Goal: Transaction & Acquisition: Purchase product/service

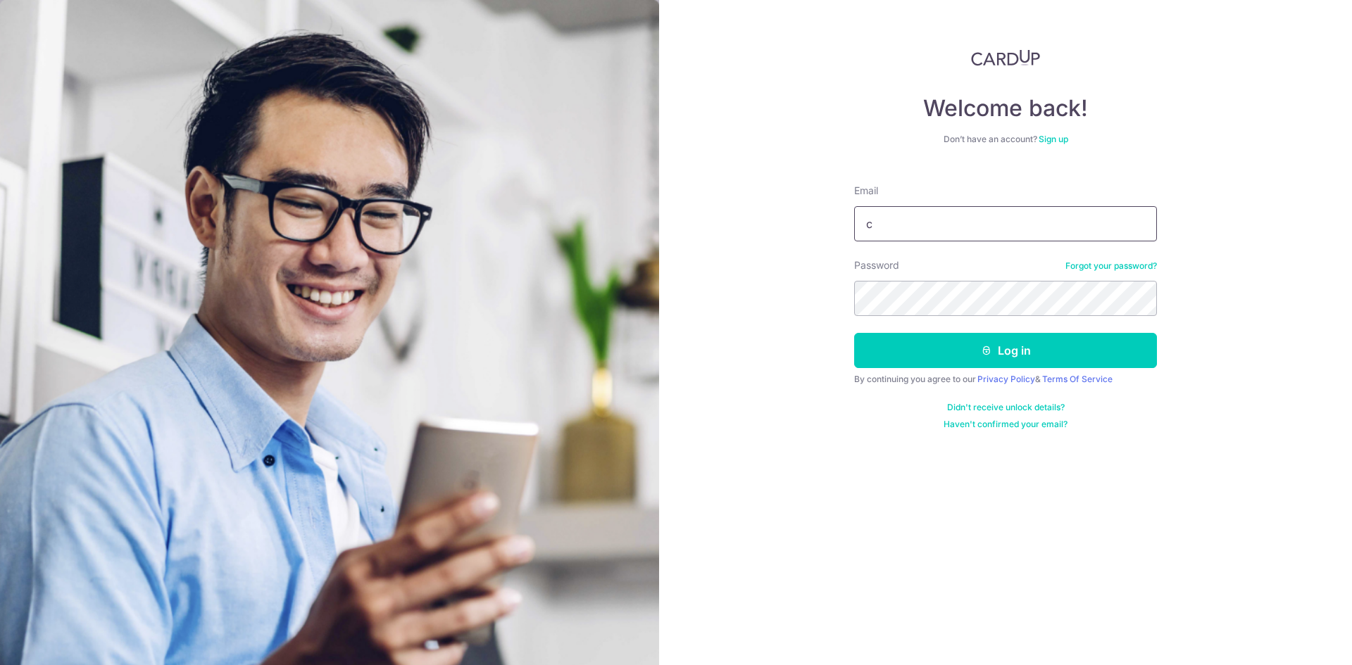
click at [881, 227] on input "c" at bounding box center [1005, 223] width 303 height 35
type input "chen.a.sherman@gmail.com"
click at [854, 333] on button "Log in" at bounding box center [1005, 350] width 303 height 35
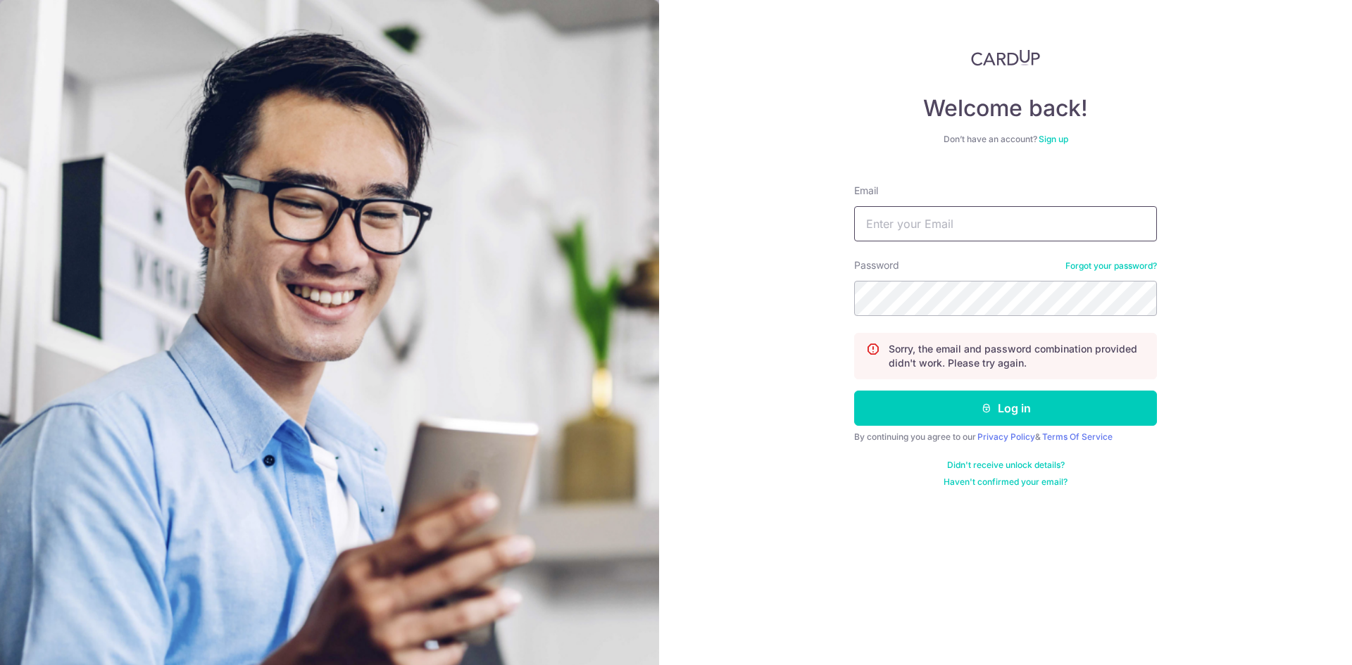
click at [951, 225] on input "Email" at bounding box center [1005, 223] width 303 height 35
type input "chen.a.sherman@gmail.com"
click at [854, 391] on button "Log in" at bounding box center [1005, 408] width 303 height 35
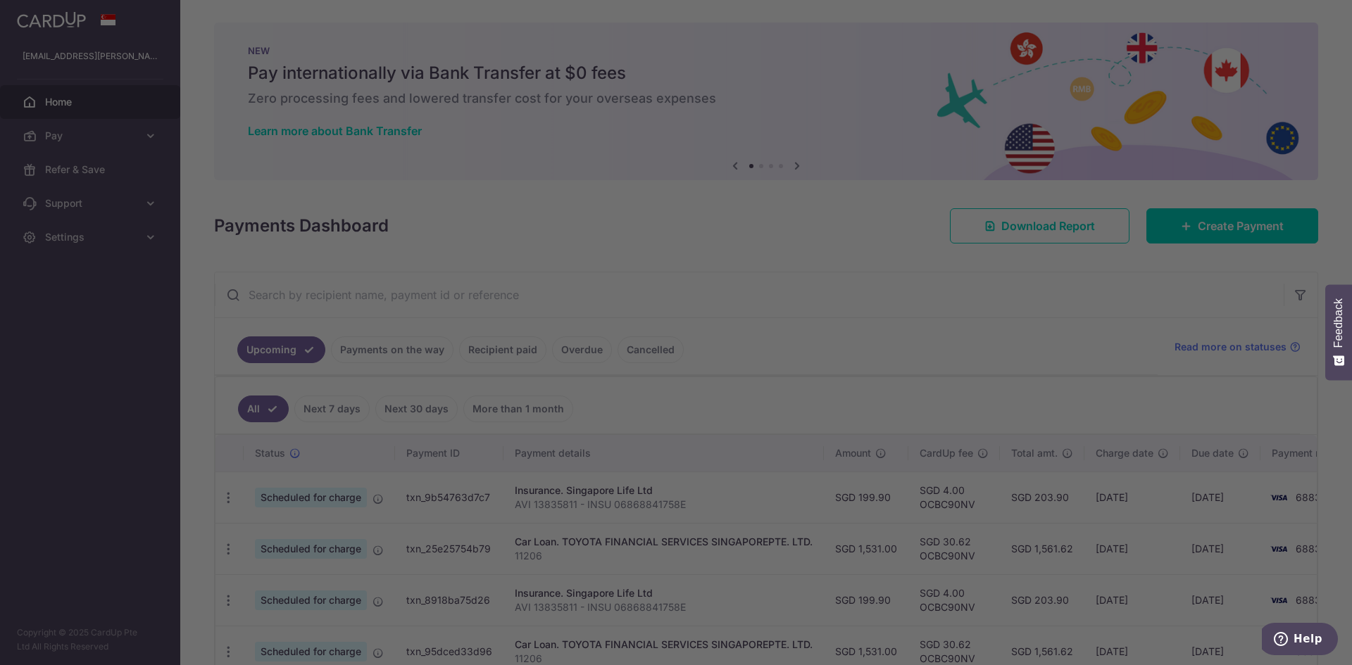
click at [157, 134] on div at bounding box center [682, 336] width 1365 height 672
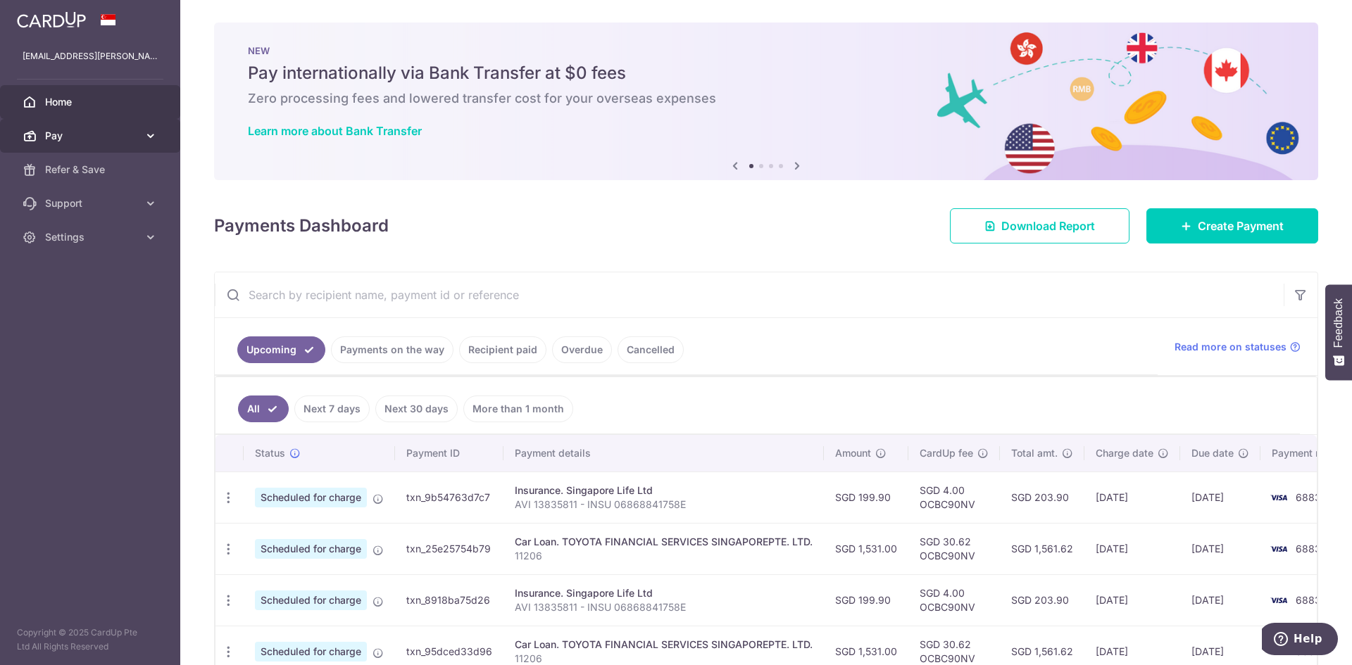
click at [158, 136] on link "Pay" at bounding box center [90, 136] width 180 height 34
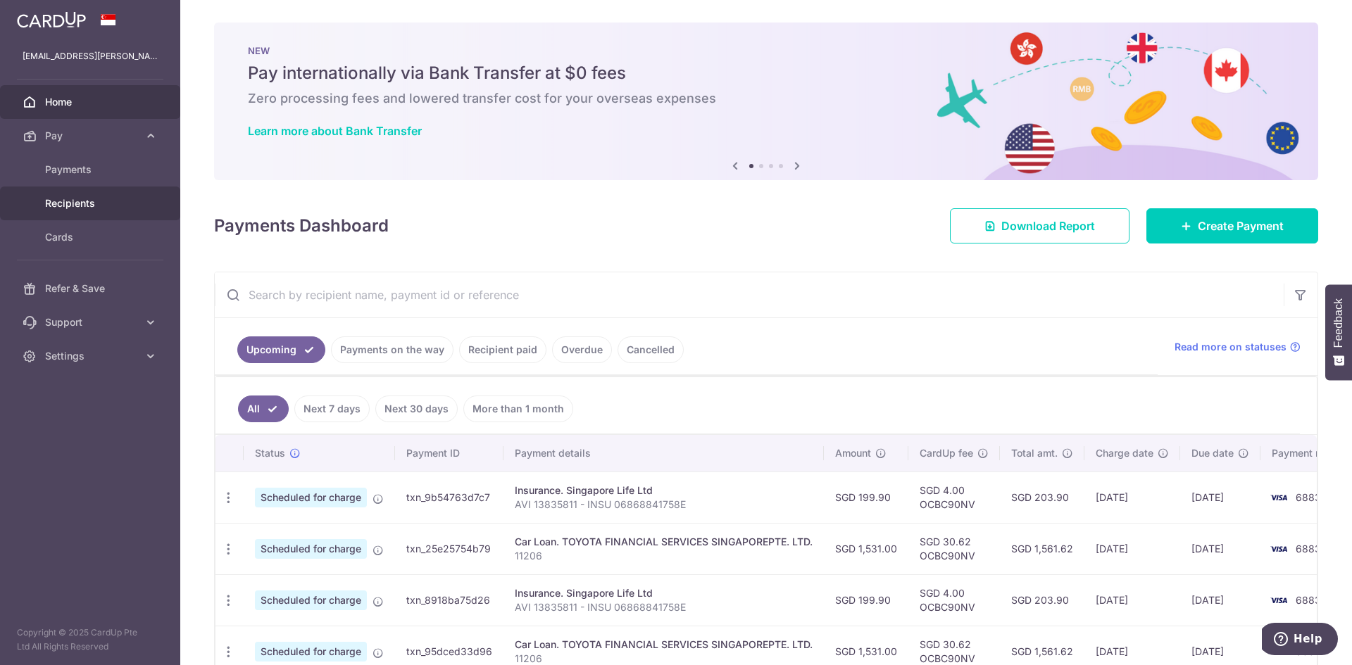
click at [109, 201] on span "Recipients" at bounding box center [91, 203] width 93 height 14
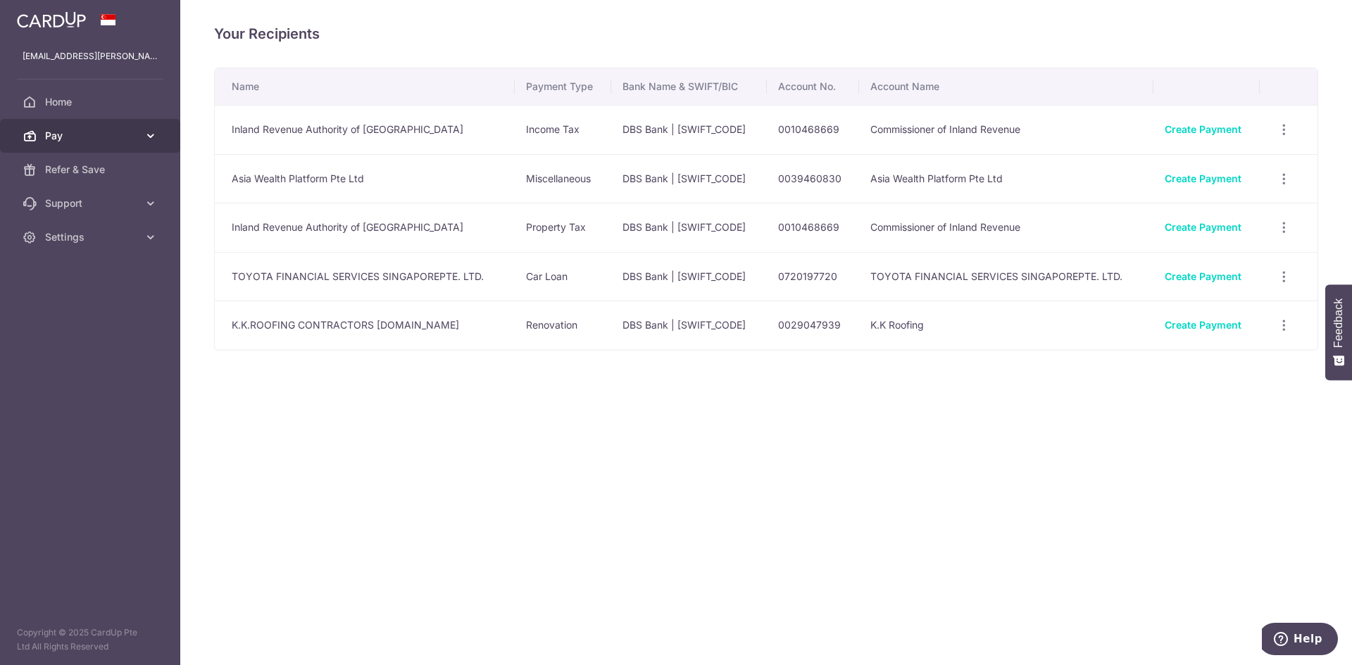
click at [125, 137] on span "Pay" at bounding box center [91, 136] width 93 height 14
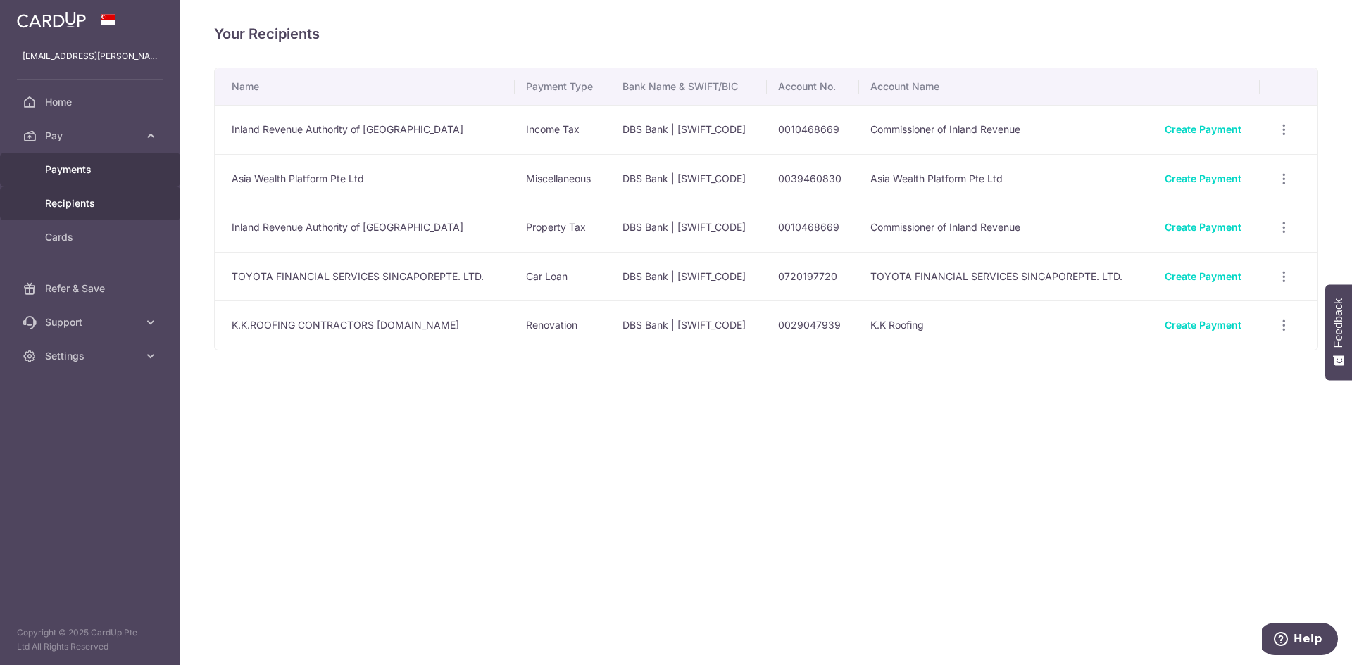
click at [119, 164] on span "Payments" at bounding box center [91, 170] width 93 height 14
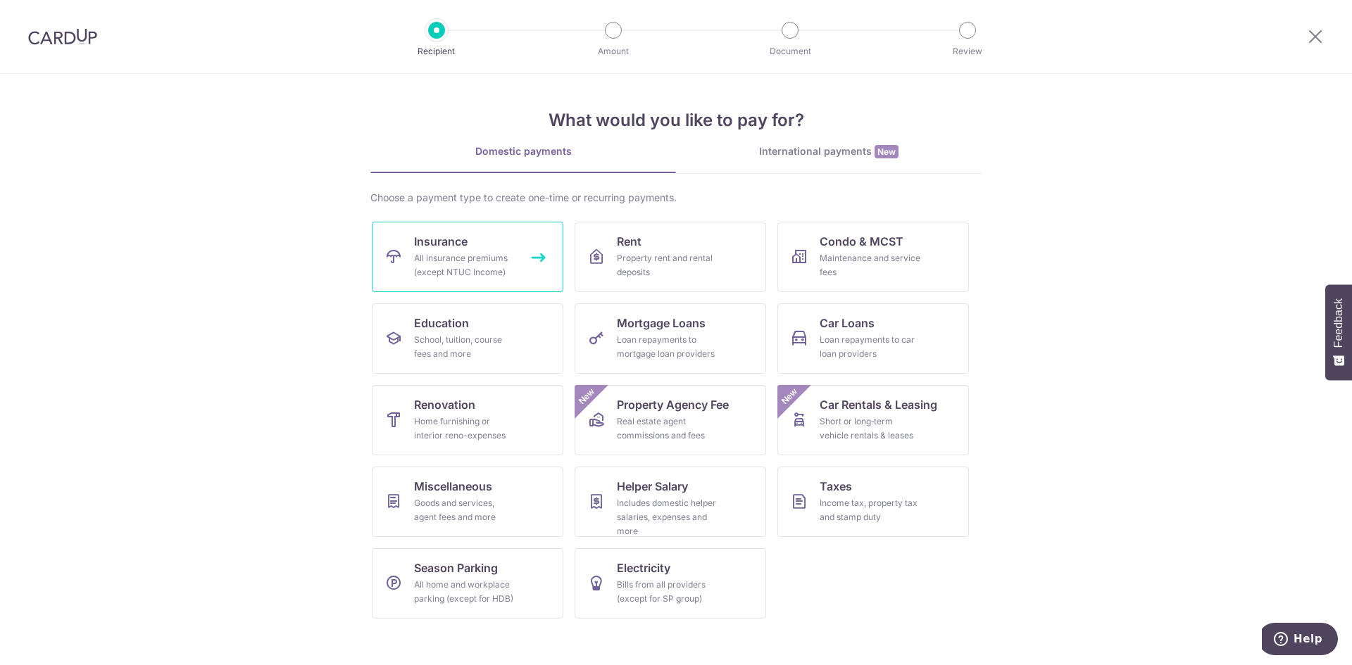
click at [546, 249] on link "Insurance All insurance premiums (except NTUC Income)" at bounding box center [468, 257] width 192 height 70
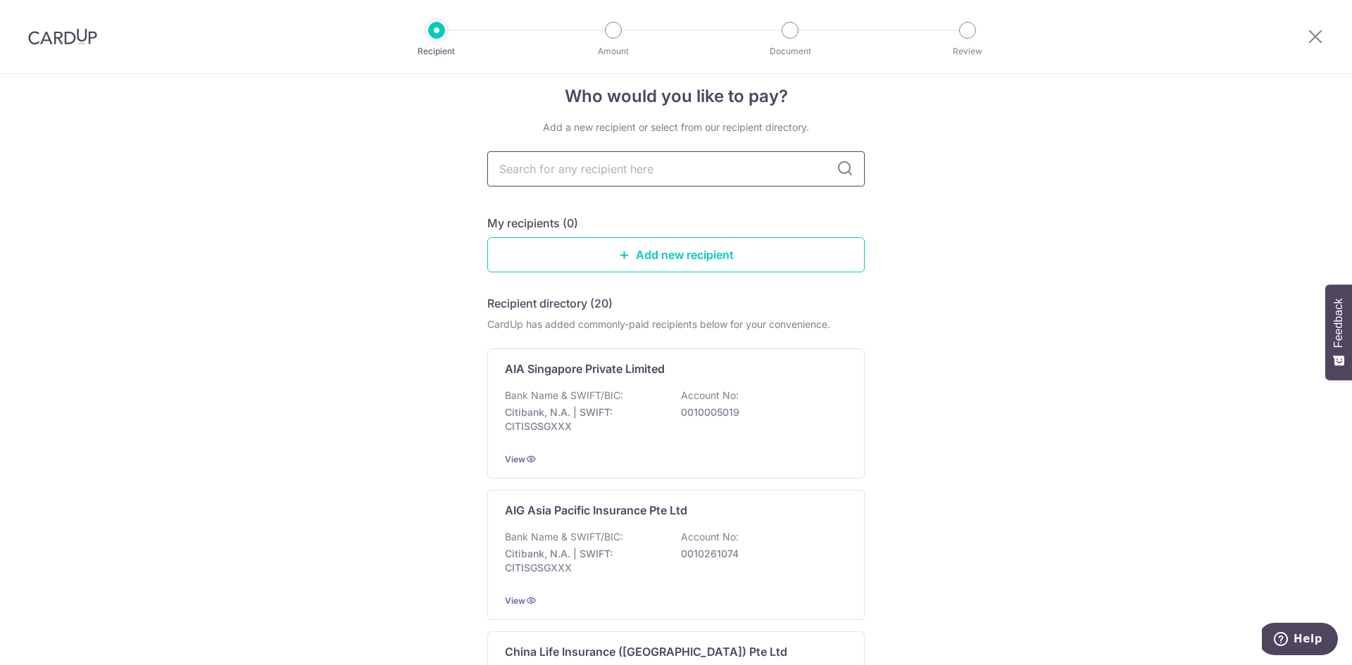
scroll to position [15, 0]
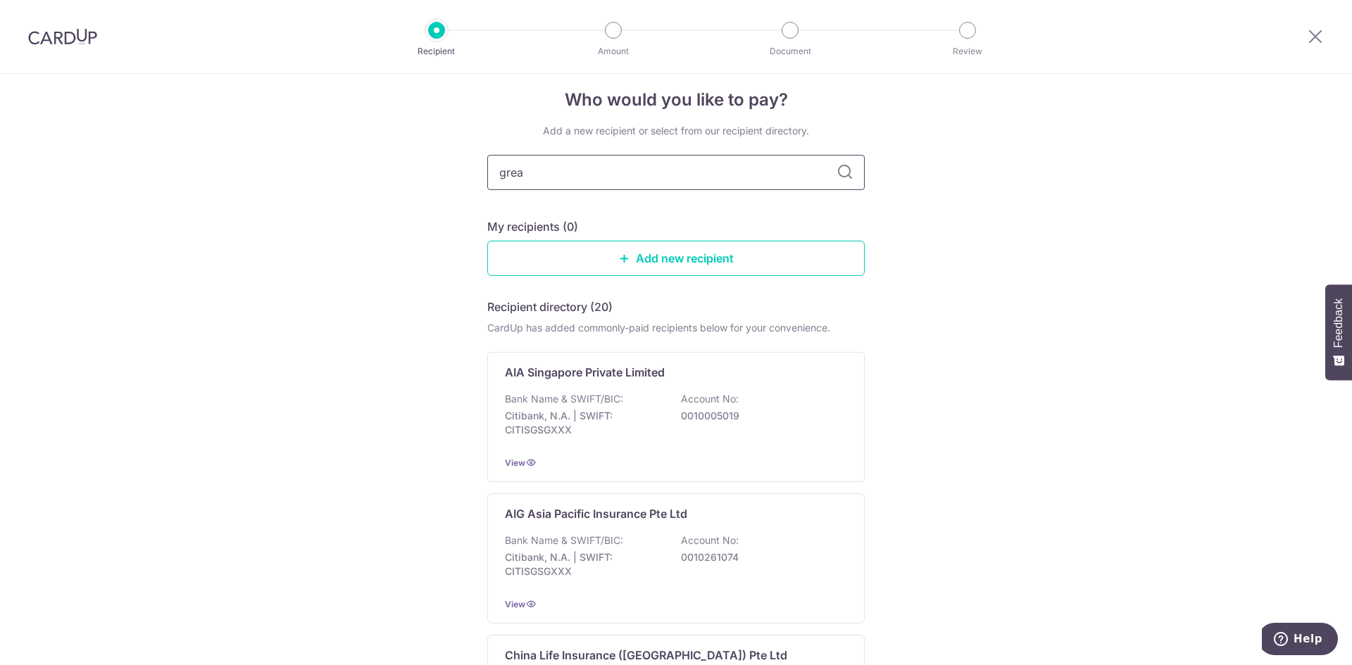
type input "great"
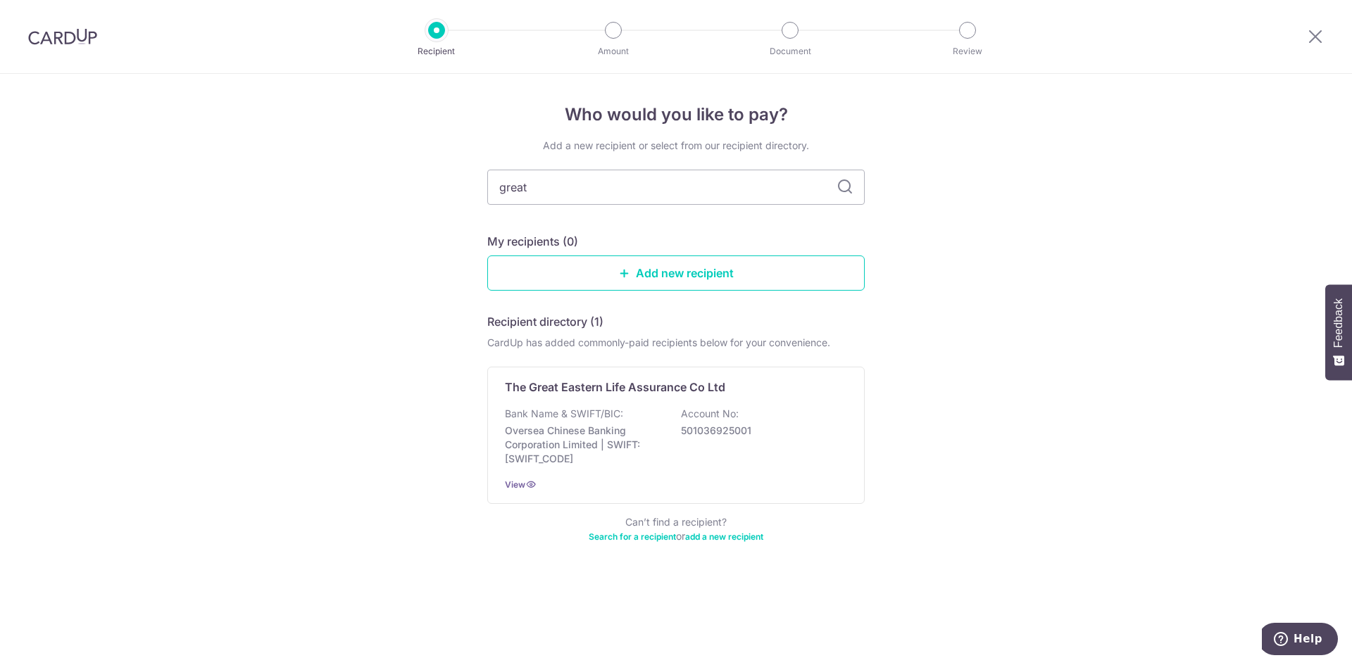
scroll to position [0, 0]
click at [625, 394] on p "The Great Eastern Life Assurance Co Ltd" at bounding box center [615, 387] width 220 height 17
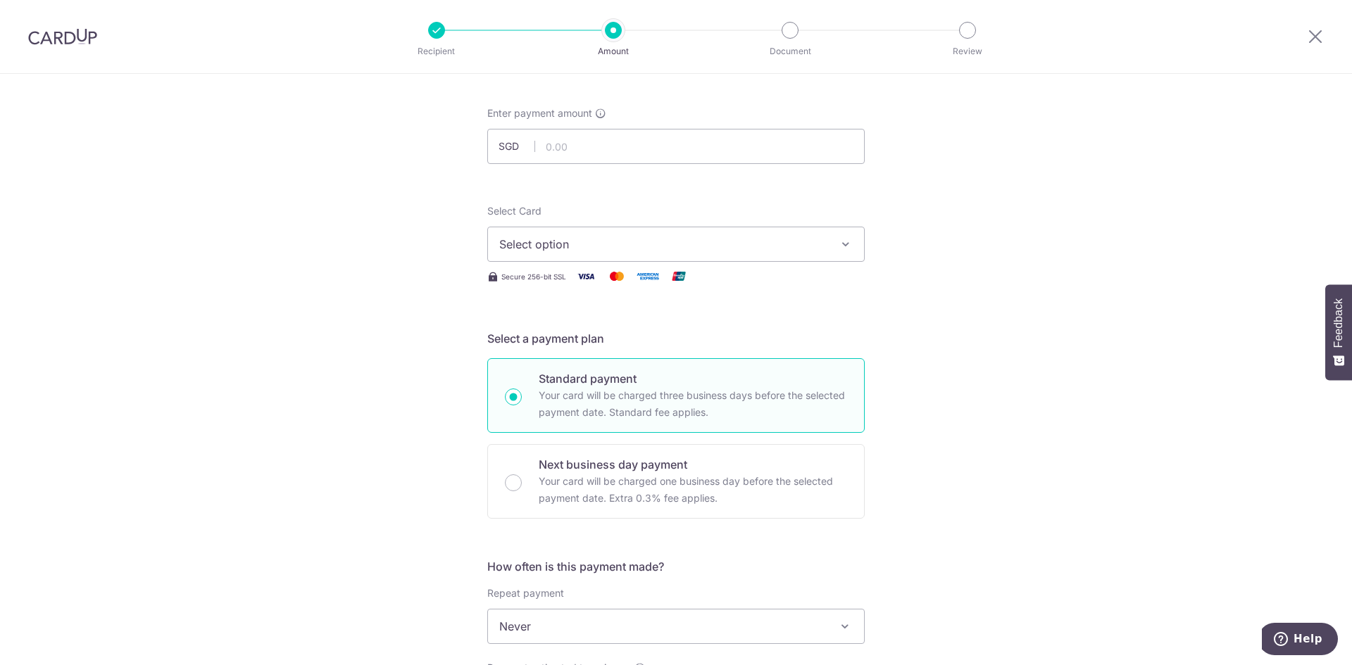
scroll to position [60, 0]
click at [537, 238] on span "Select option" at bounding box center [663, 245] width 328 height 17
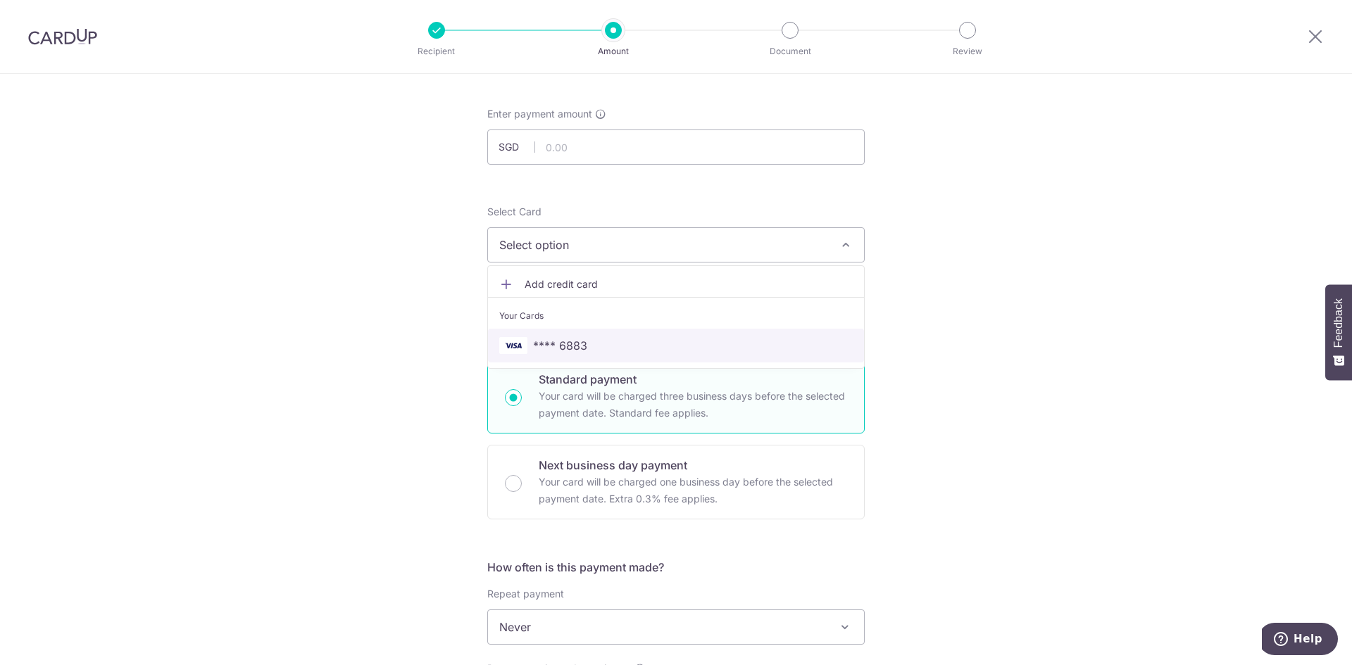
click at [555, 344] on span "**** 6883" at bounding box center [560, 345] width 54 height 17
click at [575, 152] on input "text" at bounding box center [675, 147] width 377 height 35
click at [575, 152] on input "24" at bounding box center [675, 147] width 377 height 35
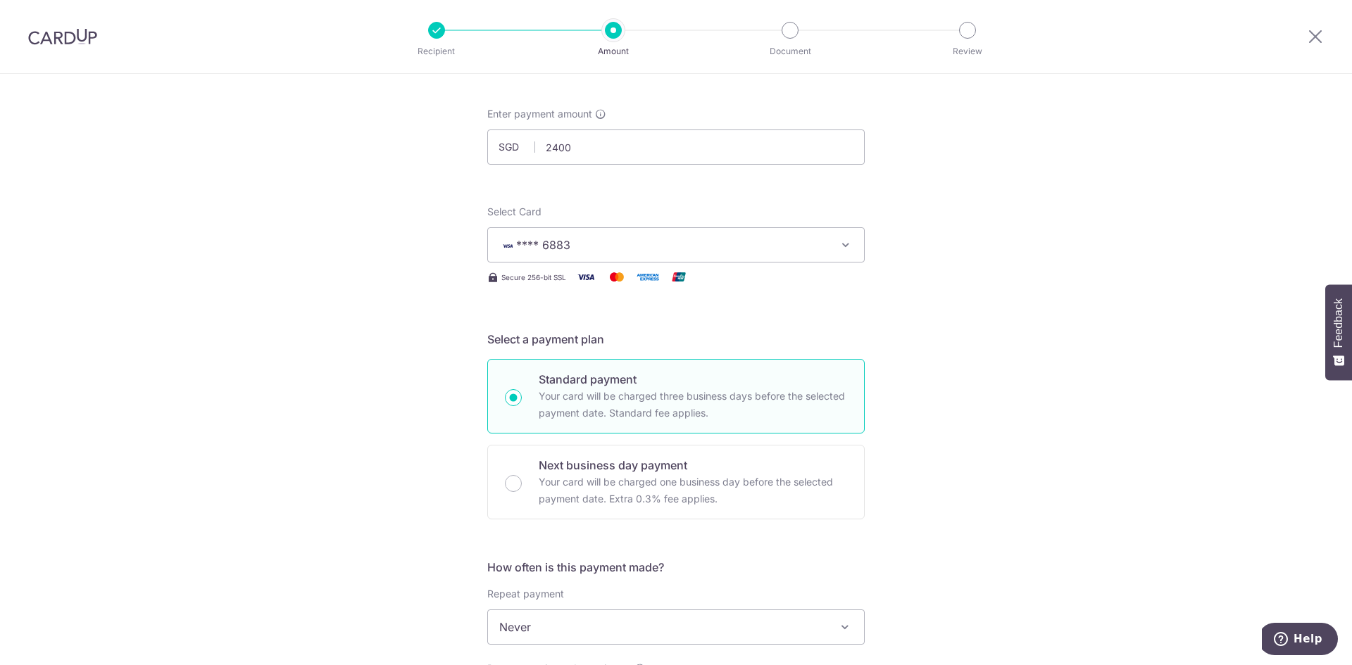
type input "2,400.00"
click at [344, 256] on div "Tell us more about your payment Enter payment amount SGD 2,400.00 2400.00 Selec…" at bounding box center [676, 651] width 1352 height 1274
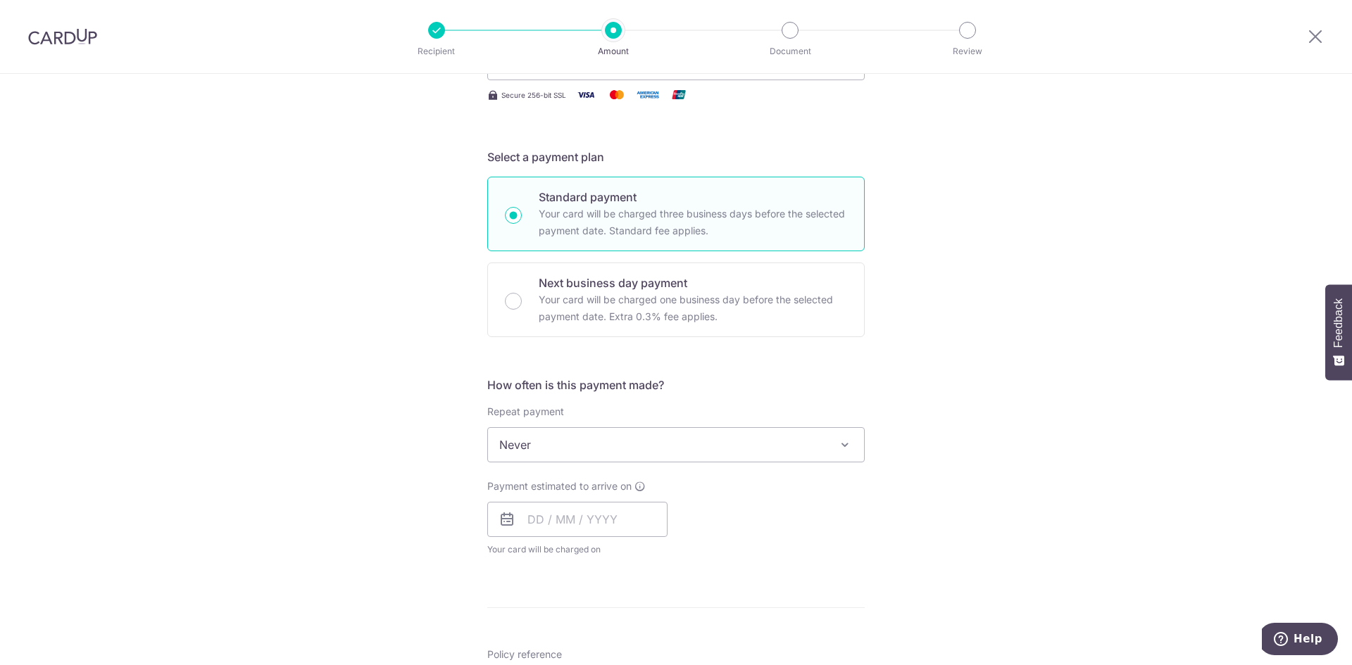
scroll to position [243, 0]
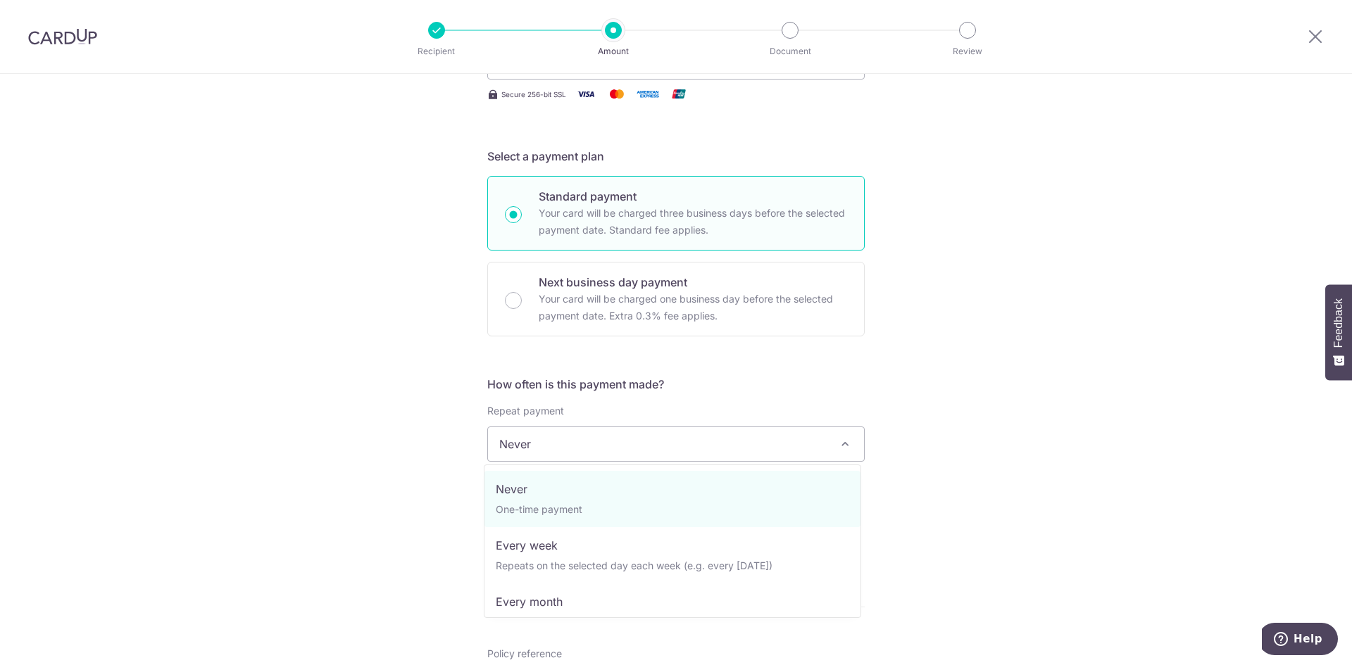
click at [534, 437] on span "Never" at bounding box center [676, 444] width 376 height 34
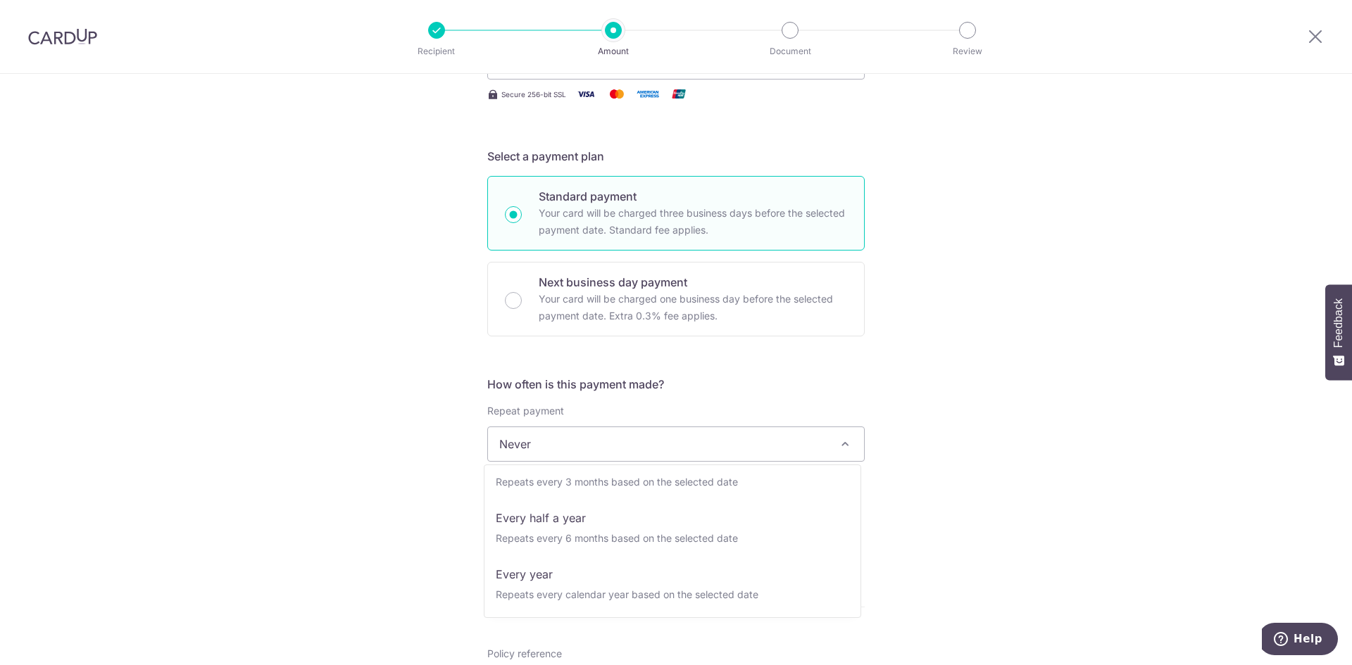
scroll to position [197, 0]
click at [343, 503] on div "Tell us more about your payment Enter payment amount SGD 2,400.00 2400.00 Selec…" at bounding box center [676, 468] width 1352 height 1274
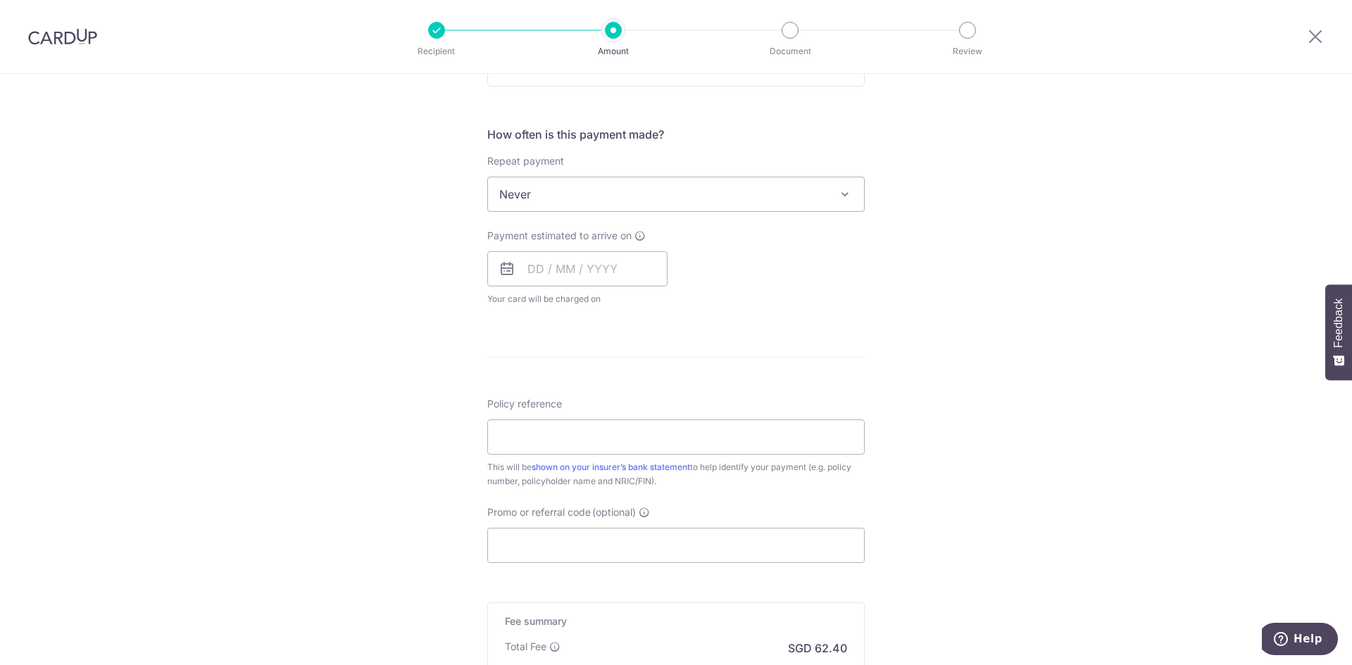
scroll to position [494, 0]
click at [563, 270] on input "text" at bounding box center [577, 268] width 180 height 35
click at [602, 394] on link "8" at bounding box center [600, 396] width 23 height 23
type input "08/10/2025"
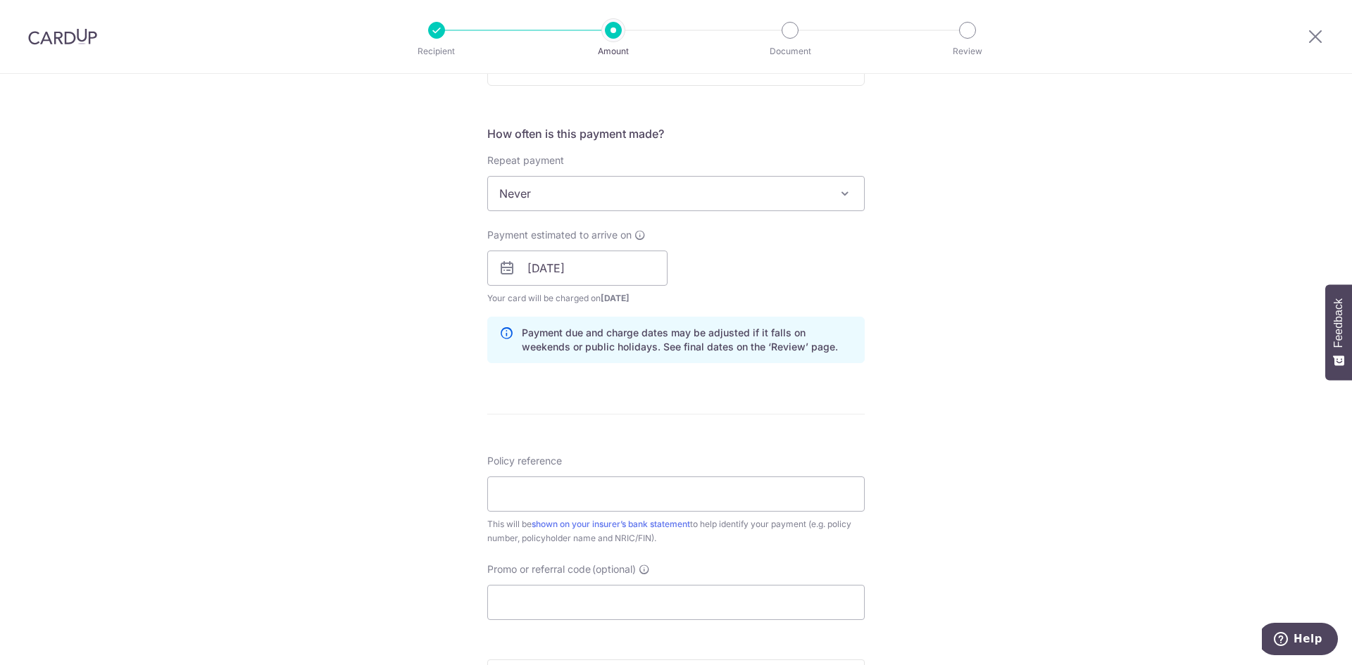
click at [356, 399] on div "Tell us more about your payment Enter payment amount SGD 2,400.00 2400.00 Selec…" at bounding box center [676, 246] width 1352 height 1332
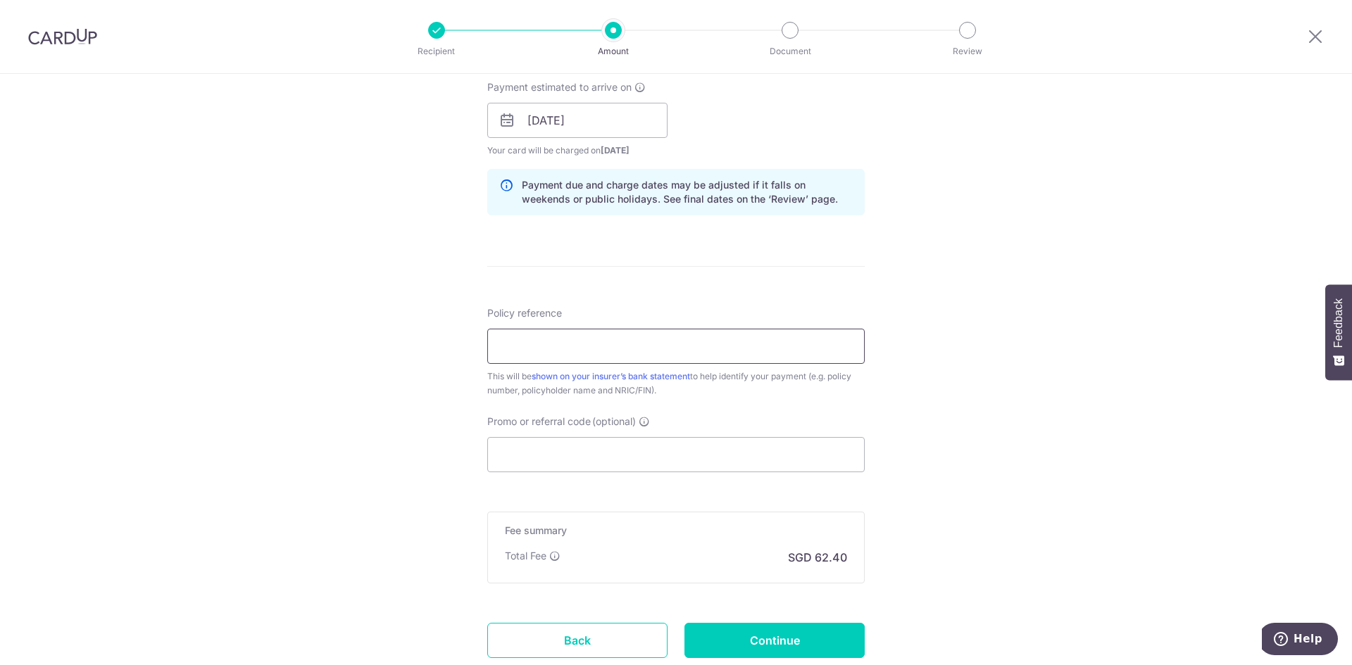
scroll to position [658, 0]
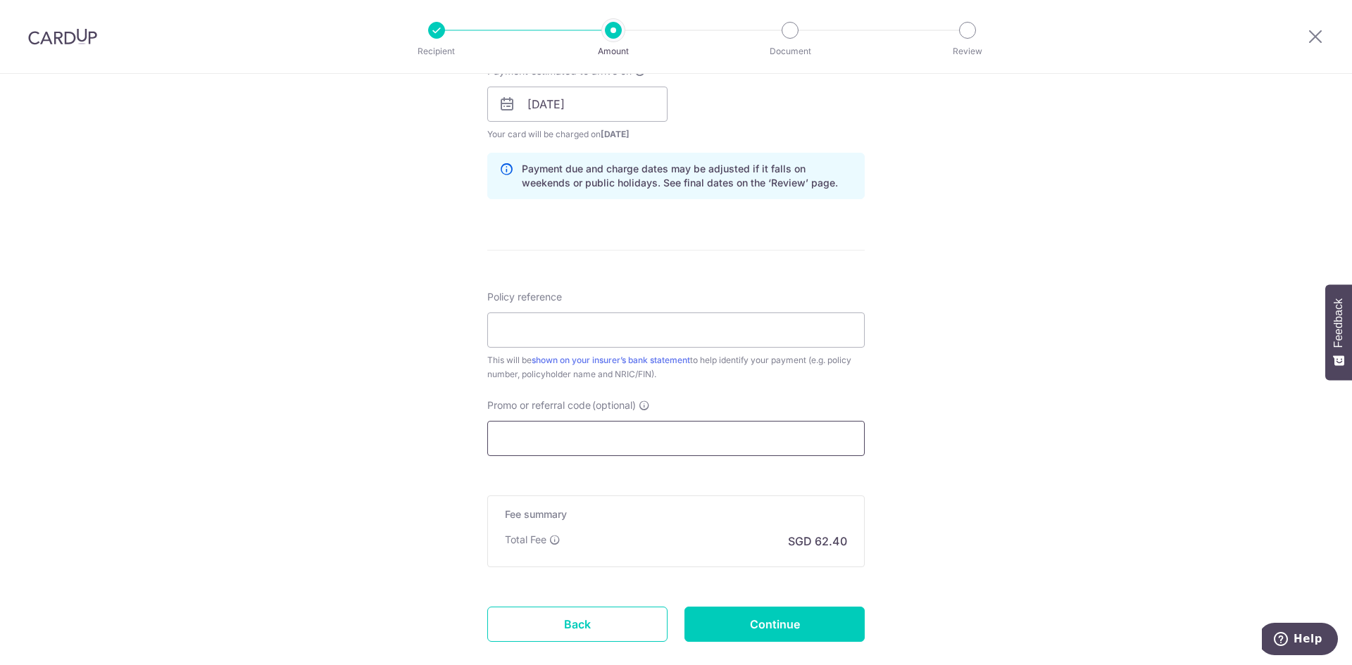
click at [591, 441] on input "Promo or referral code (optional)" at bounding box center [675, 438] width 377 height 35
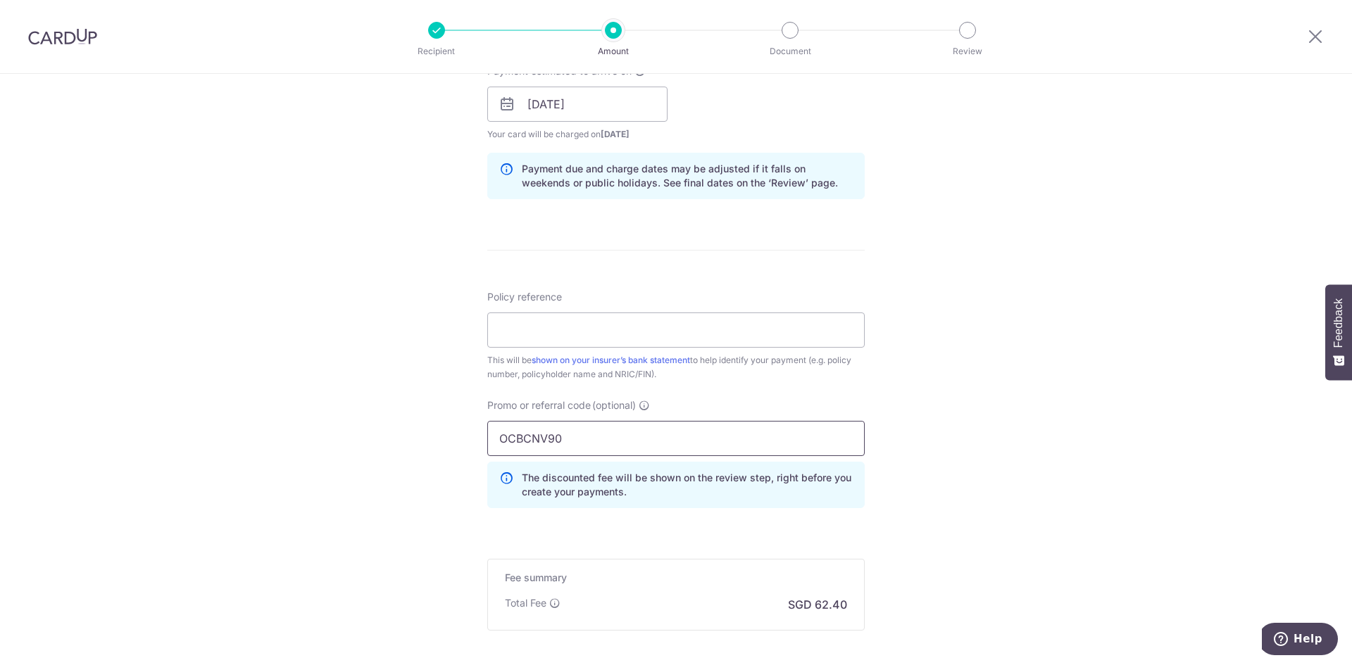
click button "Add Card" at bounding box center [0, 0] width 0 height 0
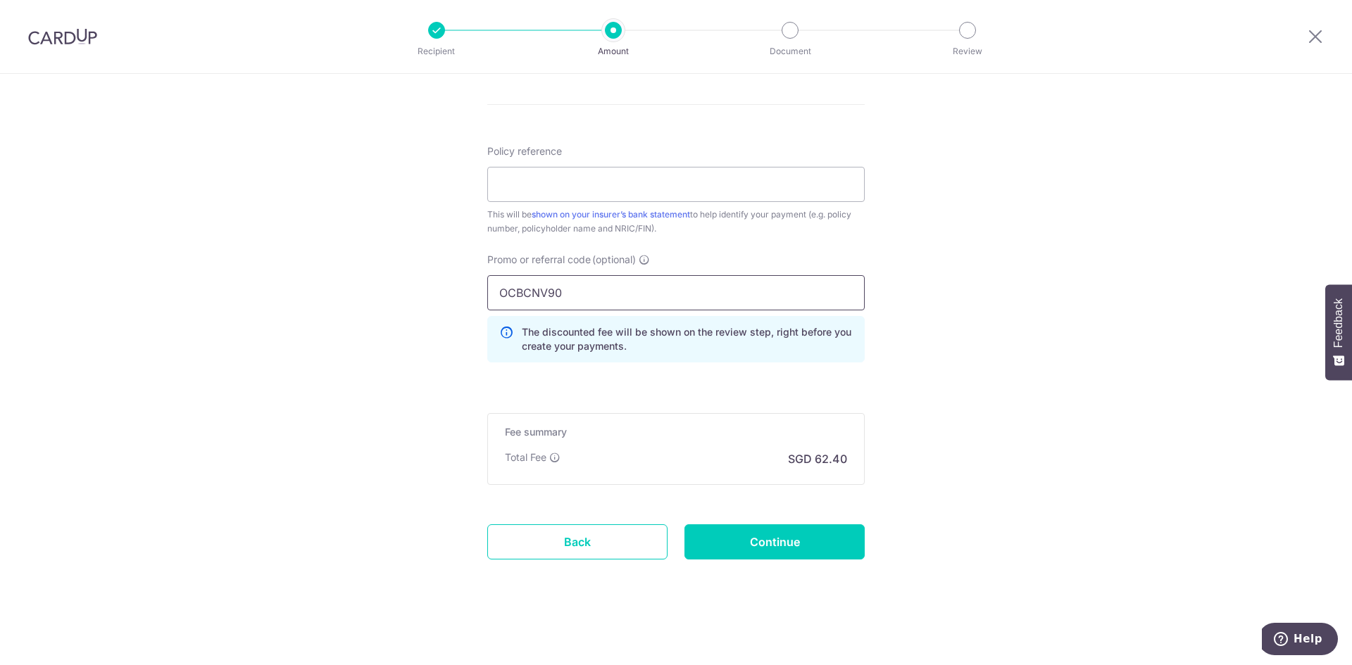
scroll to position [802, 0]
click at [771, 371] on div "Promo or referral code (optional) OCBCNV90 The discounted fee will be shown on …" at bounding box center [676, 314] width 394 height 121
click at [623, 296] on input "OCBCNV90" at bounding box center [675, 294] width 377 height 35
click button "Add Card" at bounding box center [0, 0] width 0 height 0
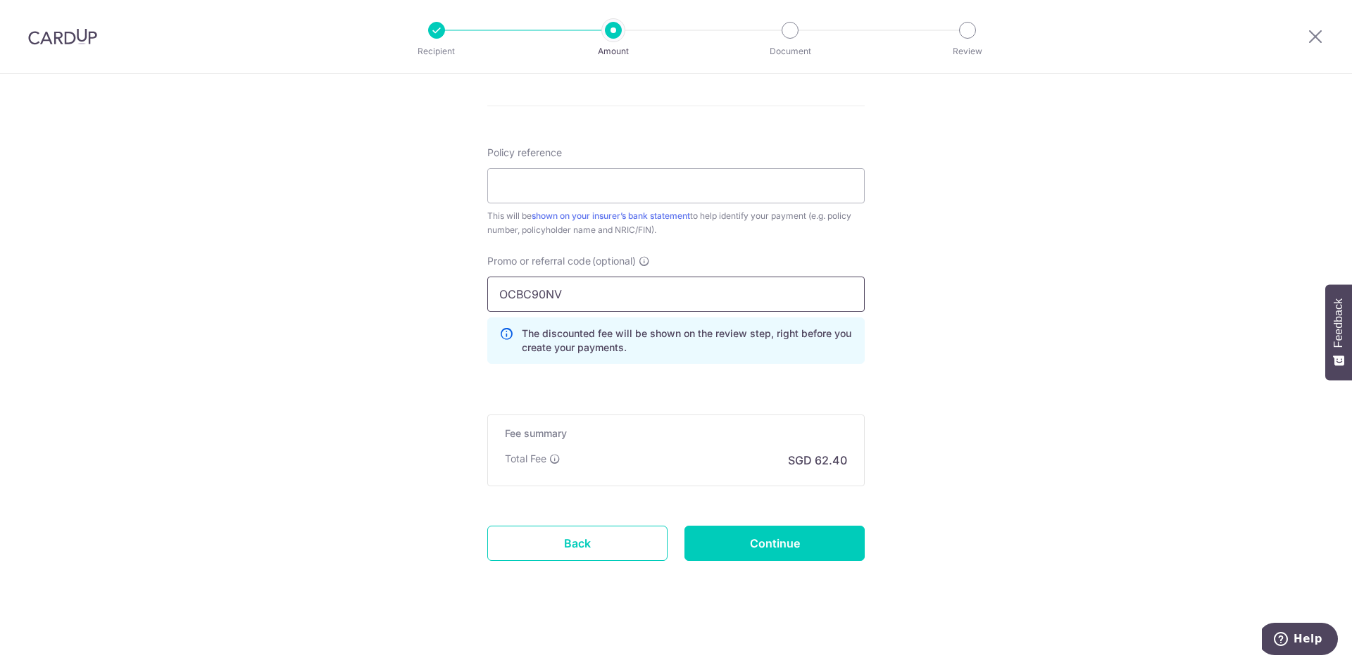
type input "OCBC90NV"
click at [605, 192] on input "Policy reference" at bounding box center [675, 185] width 377 height 35
paste input "0215423330"
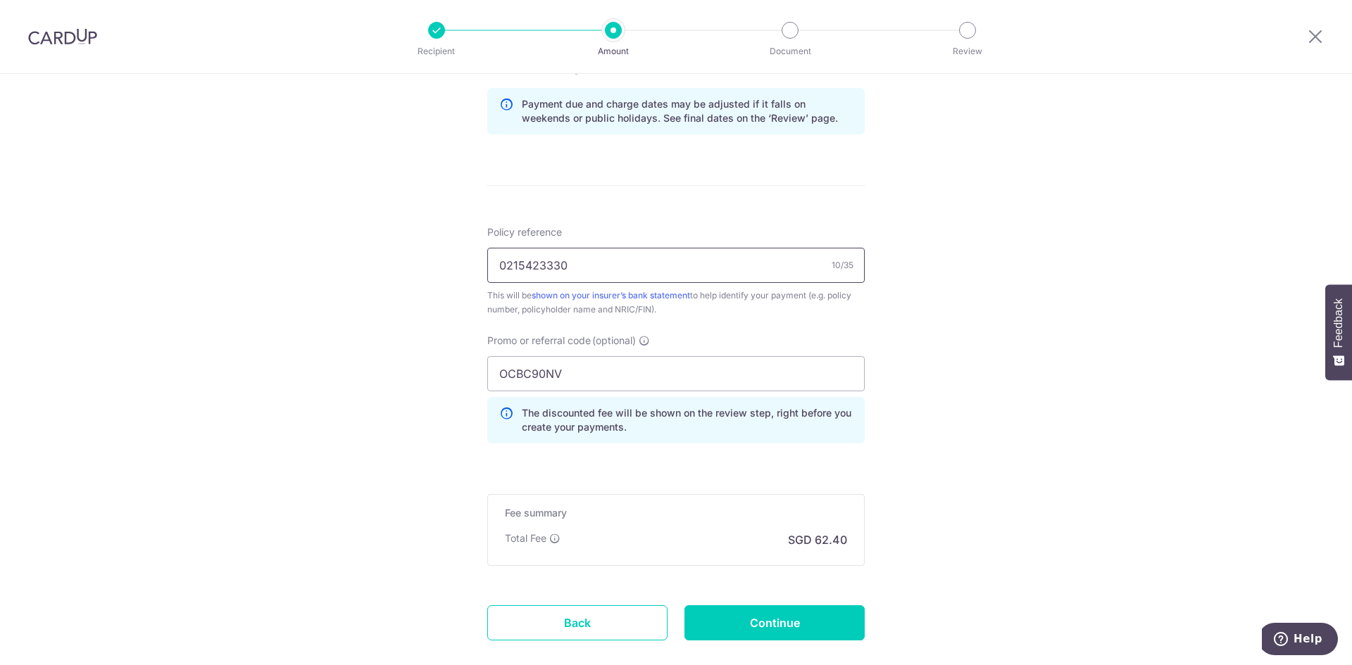
scroll to position [803, 0]
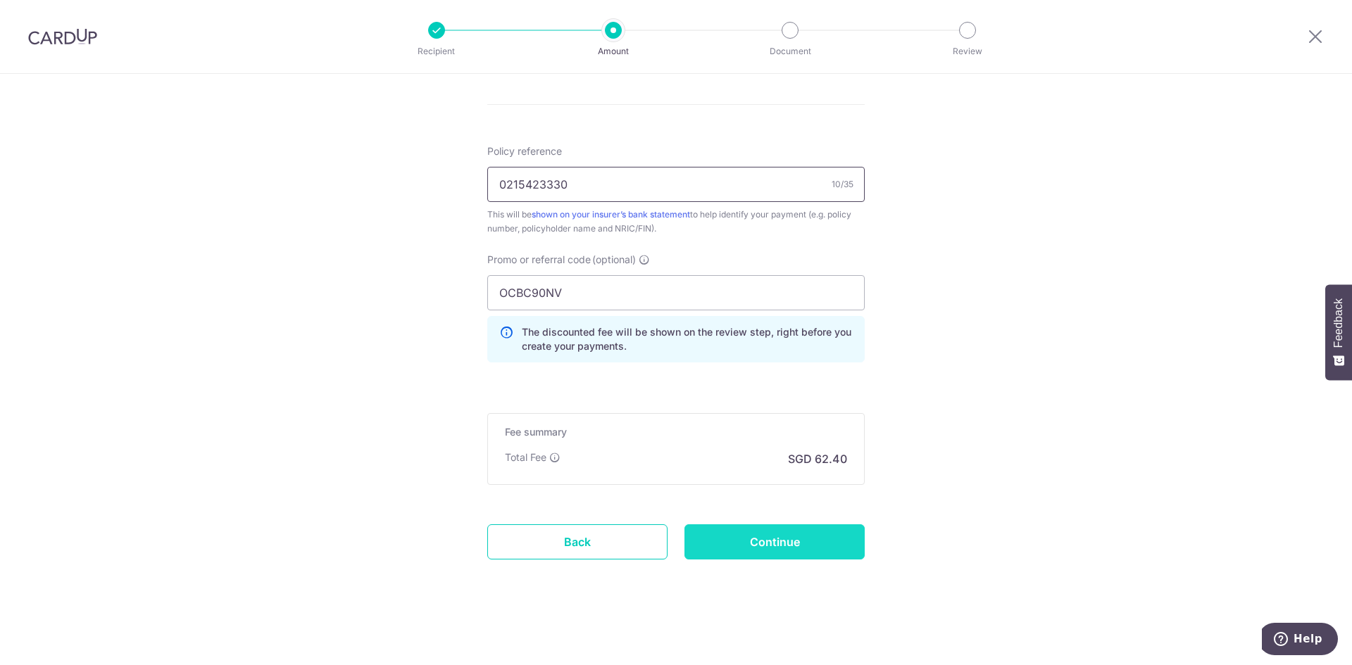
type input "0215423330"
click at [776, 544] on input "Continue" at bounding box center [774, 542] width 180 height 35
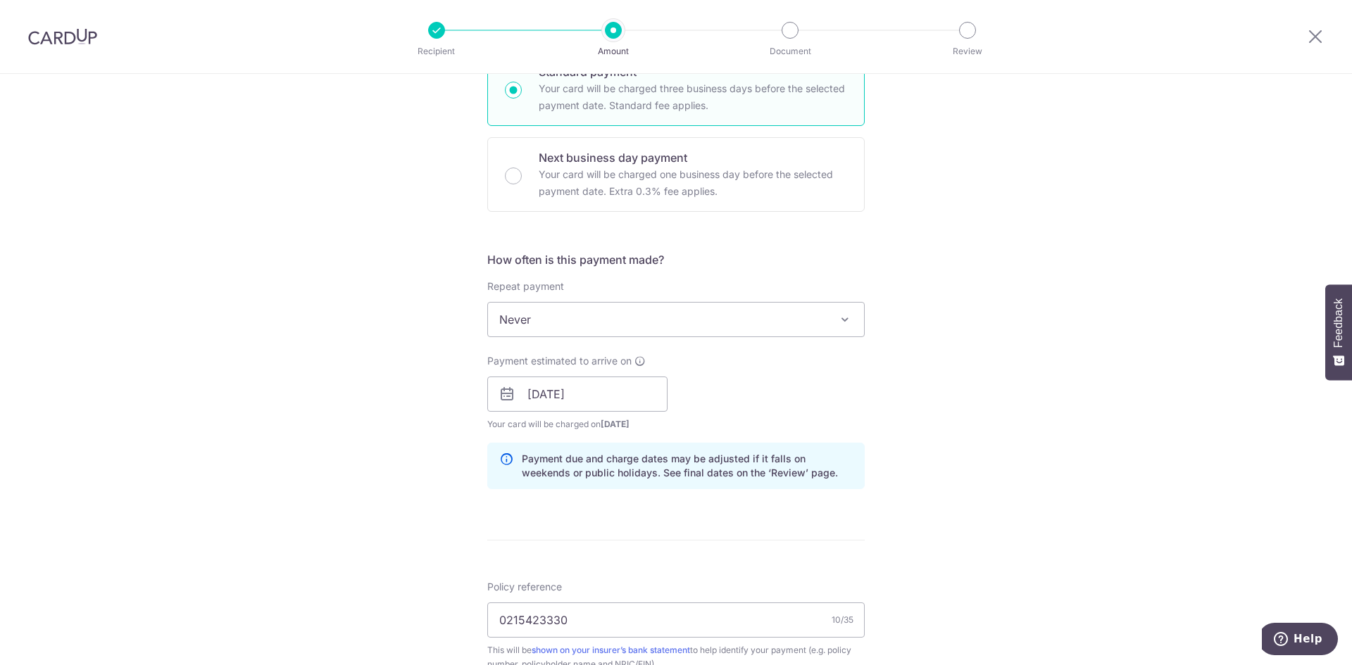
scroll to position [413, 0]
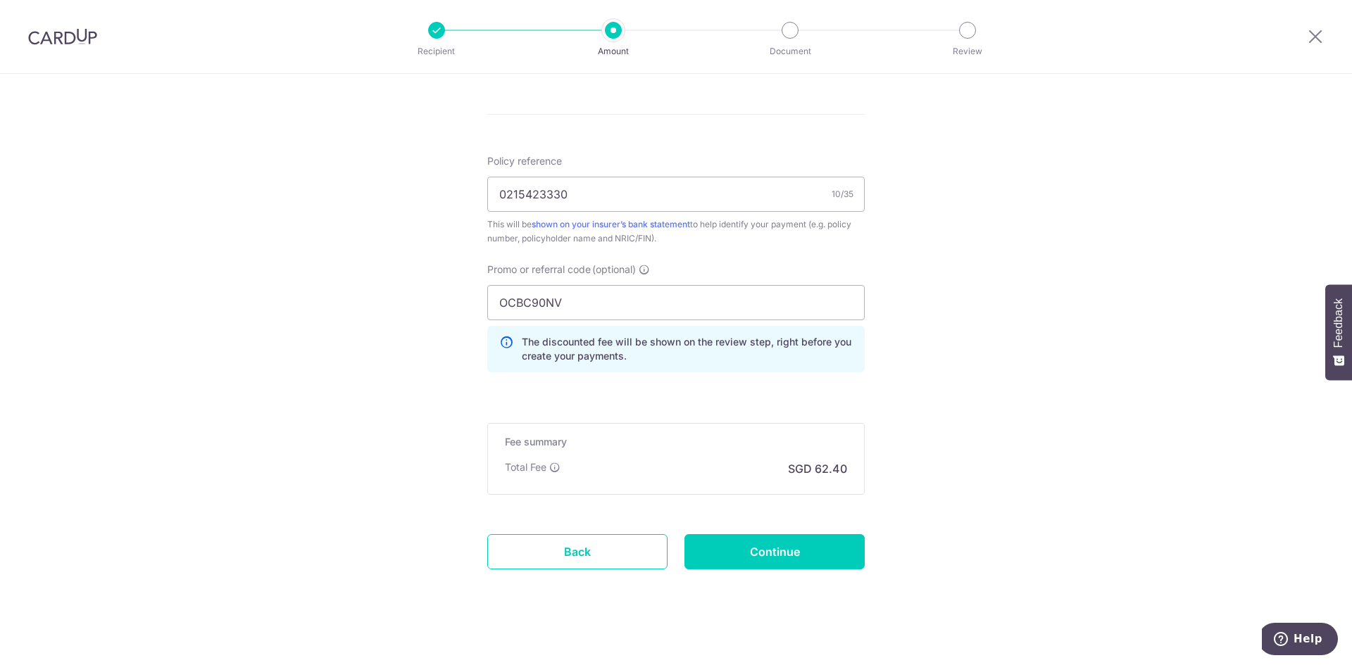
scroll to position [803, 0]
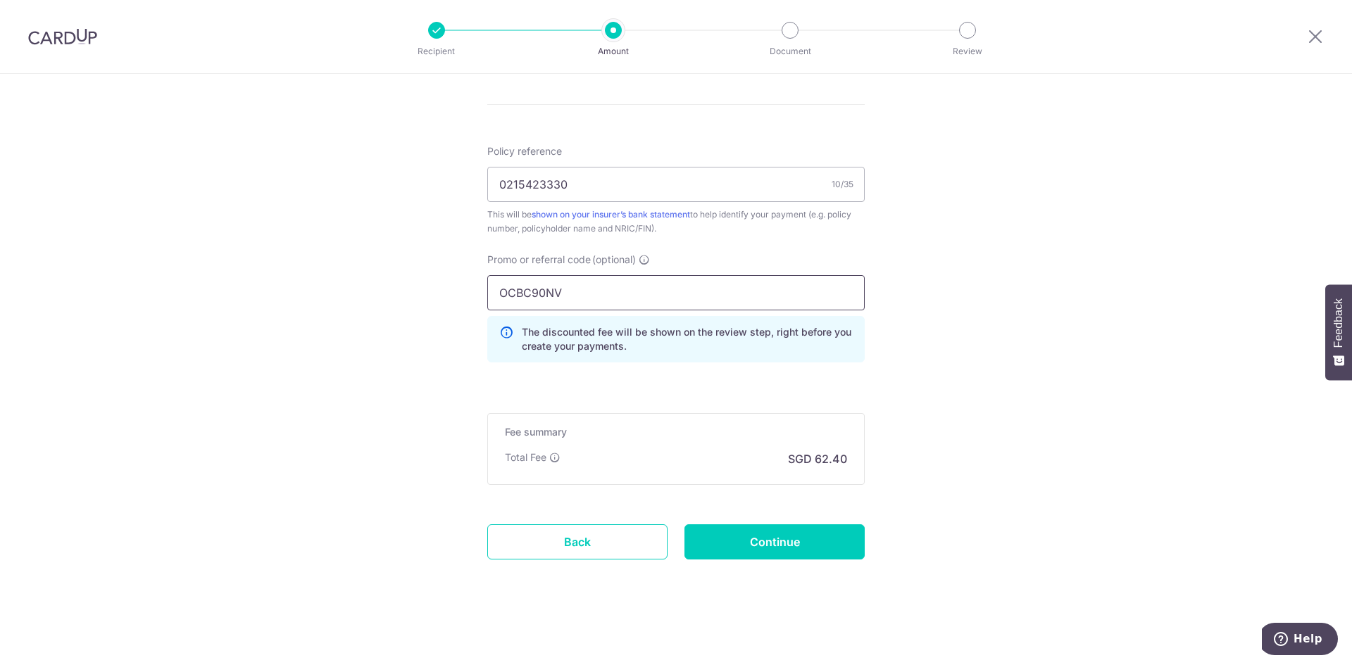
click at [601, 281] on input "OCBC90NV" at bounding box center [675, 292] width 377 height 35
type input "OFF225"
click button "Add Card" at bounding box center [0, 0] width 0 height 0
click at [729, 536] on input "Continue" at bounding box center [774, 542] width 180 height 35
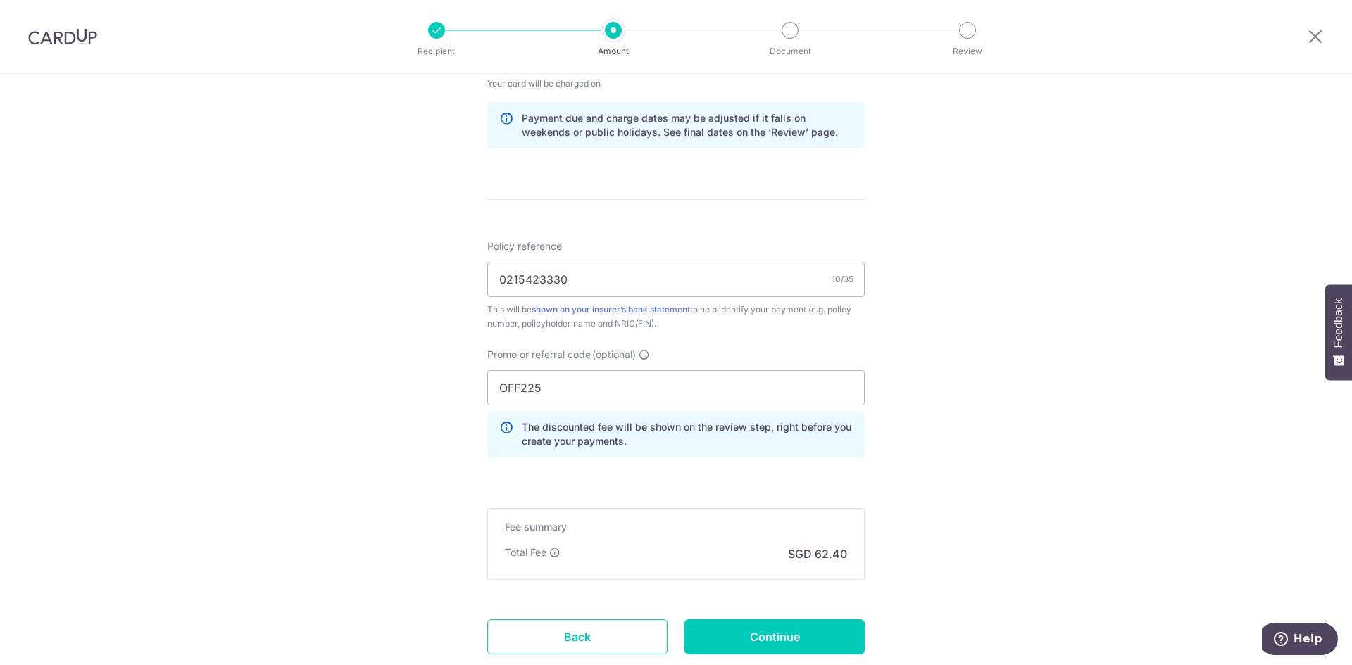
scroll to position [709, 0]
click at [623, 380] on input "OFF225" at bounding box center [675, 387] width 377 height 35
type input "MILELION"
click at [723, 632] on input "Continue" at bounding box center [774, 636] width 180 height 35
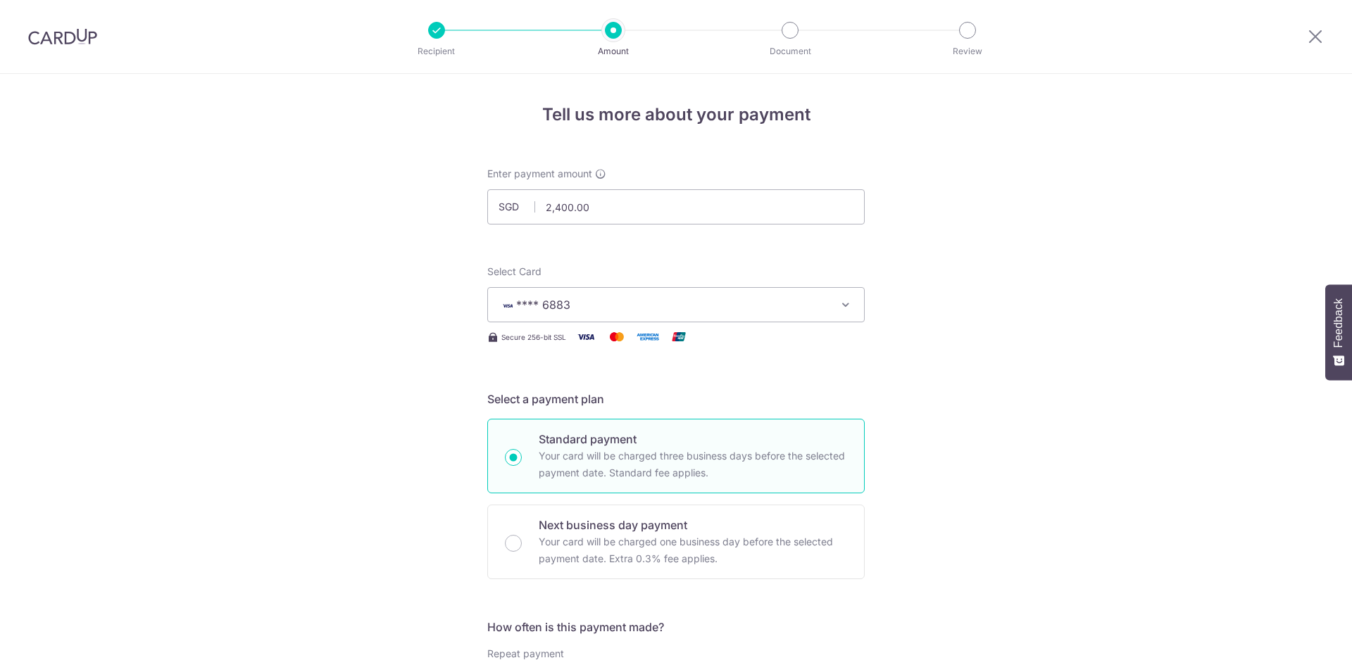
scroll to position [823, 0]
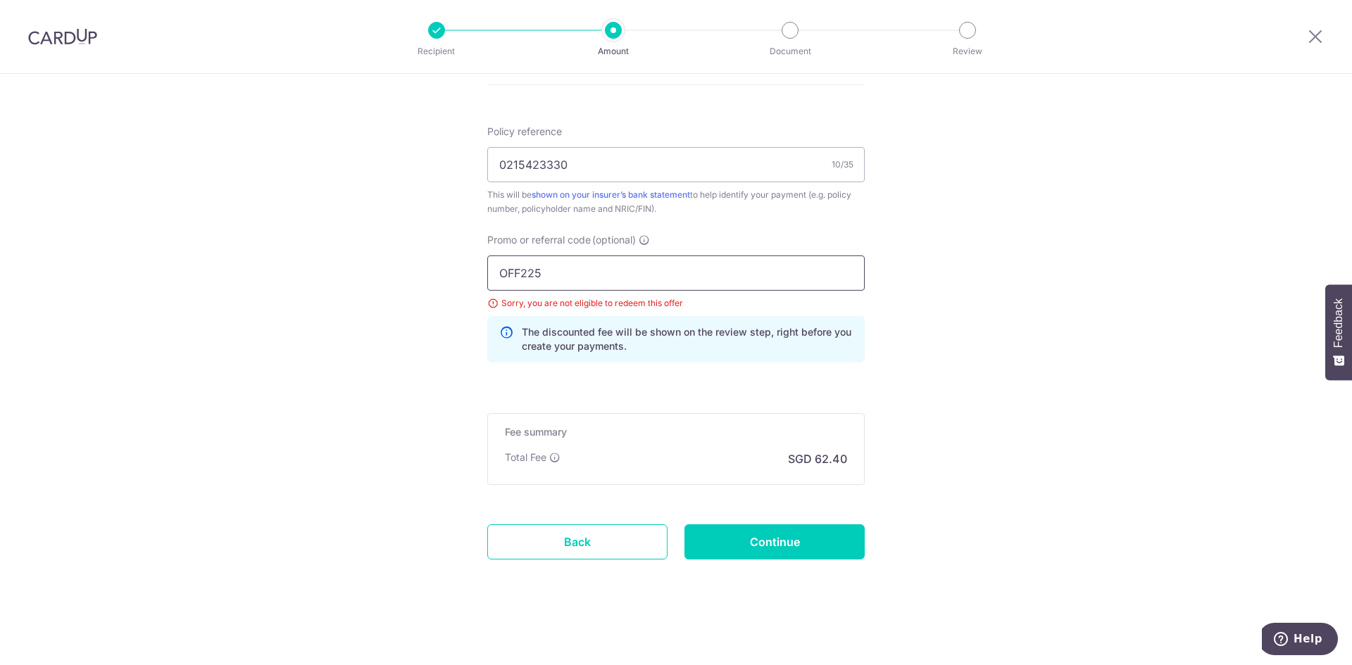
click at [607, 271] on input "OFF225" at bounding box center [675, 273] width 377 height 35
type input "O"
type input "MILELION"
click at [784, 536] on input "Continue" at bounding box center [774, 542] width 180 height 35
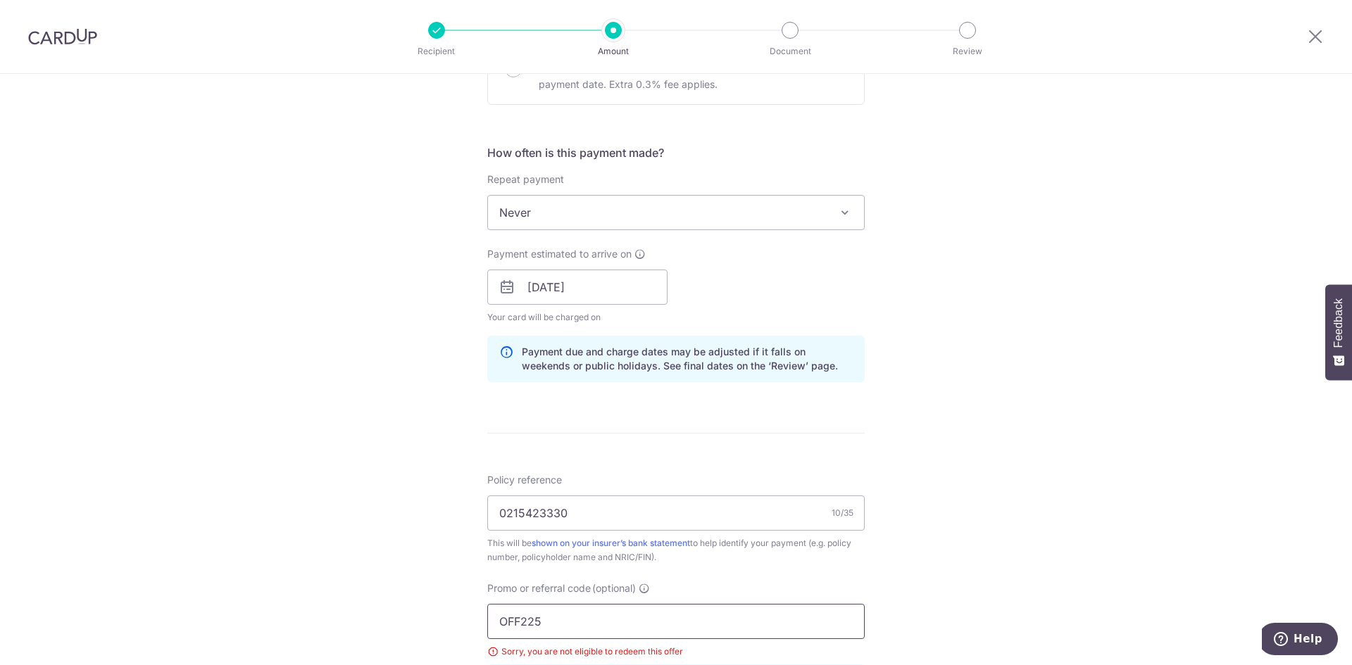
scroll to position [471, 0]
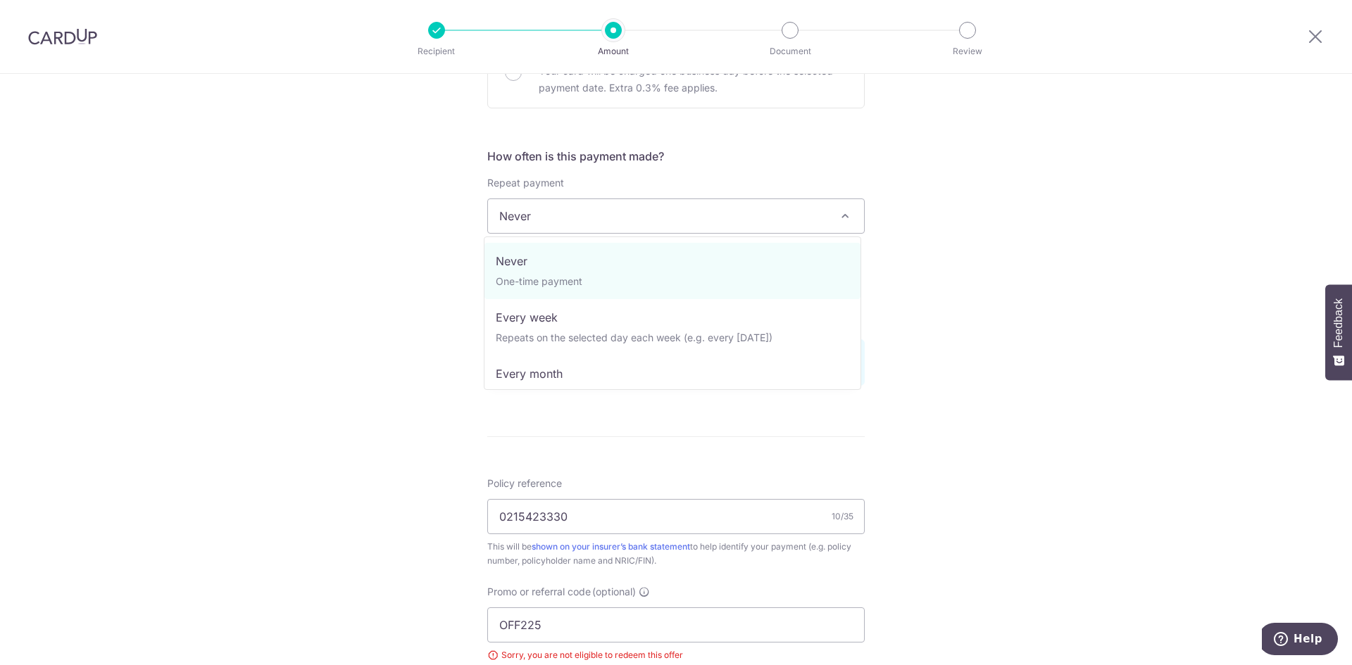
click at [641, 216] on span "Never" at bounding box center [676, 216] width 376 height 34
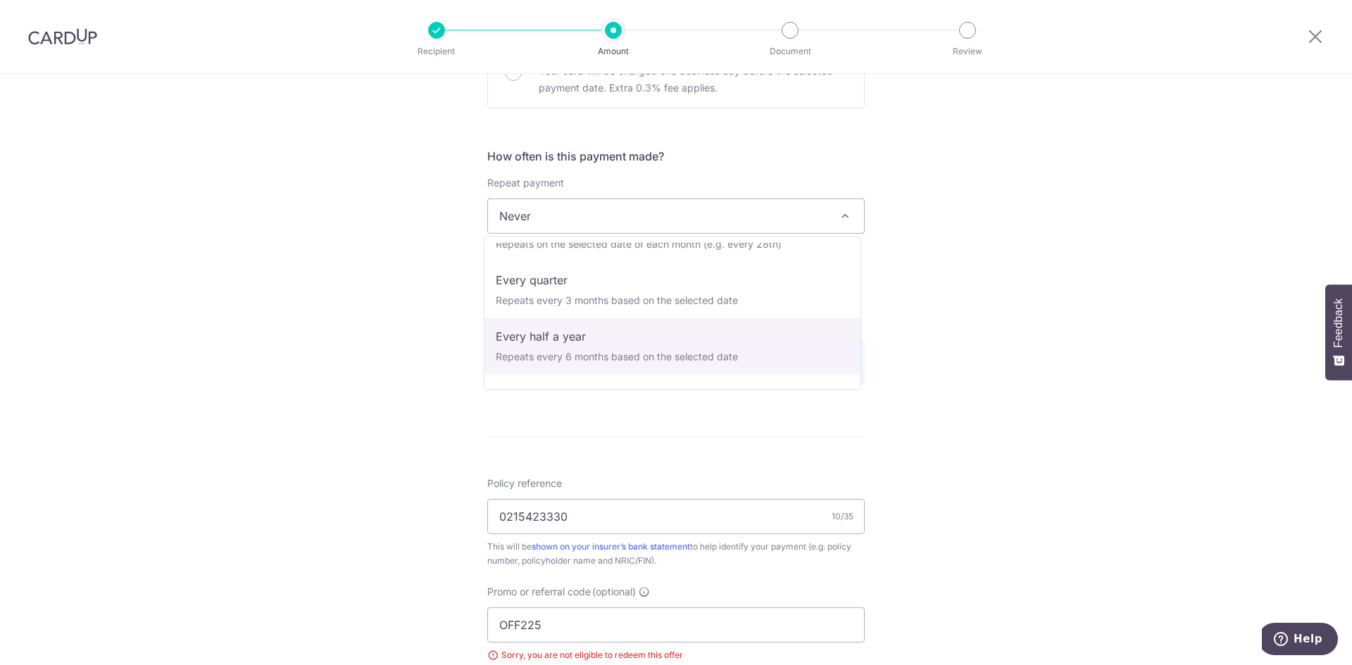
scroll to position [197, 0]
select select "6"
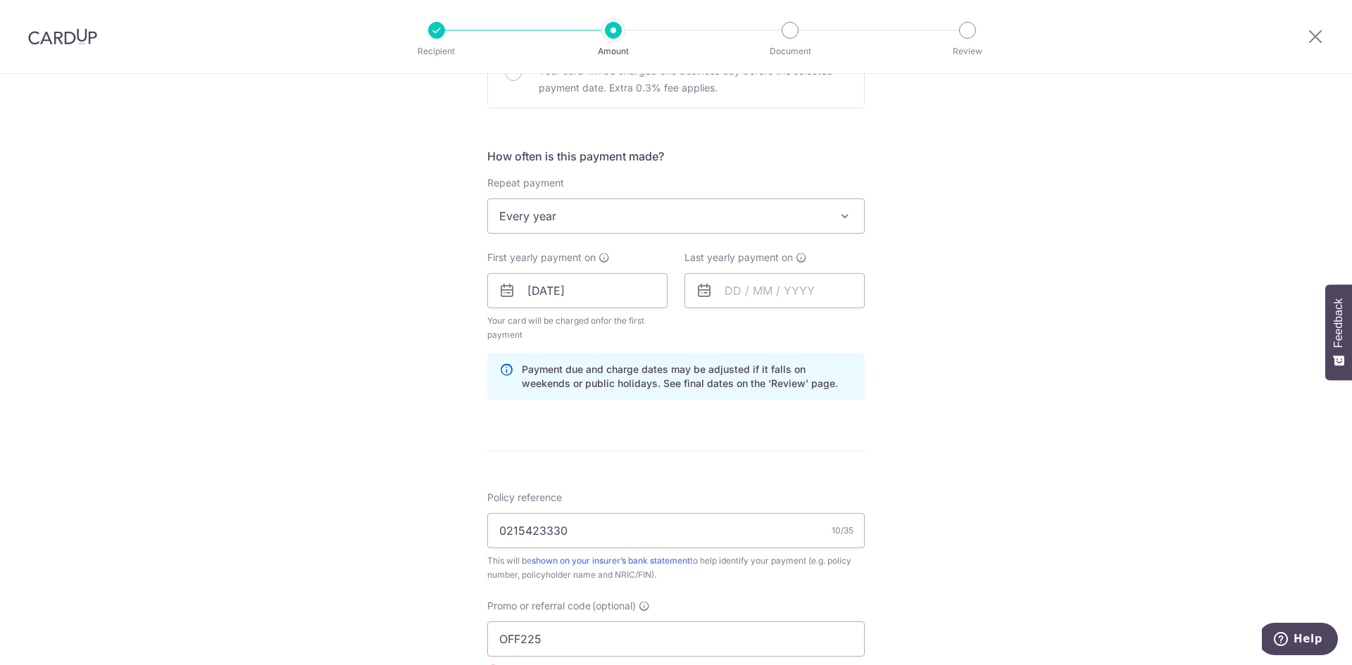
click at [703, 298] on icon at bounding box center [704, 290] width 17 height 17
click at [707, 289] on icon at bounding box center [704, 290] width 17 height 17
click at [745, 289] on input "text" at bounding box center [774, 290] width 180 height 35
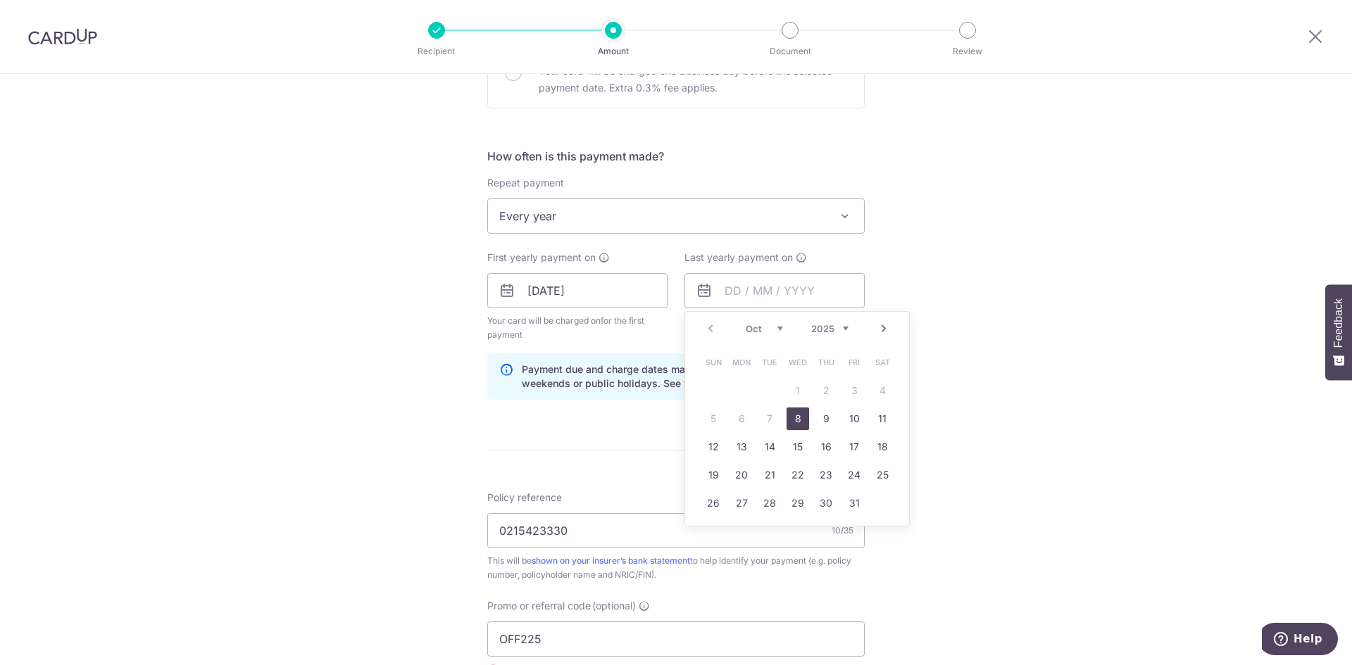
click at [880, 330] on link "Next" at bounding box center [883, 328] width 17 height 17
click at [839, 323] on select "2025 2026 2027 2028 2029 2030 2031 2032 2033 2034 2035" at bounding box center [829, 328] width 37 height 11
drag, startPoint x: 718, startPoint y: 331, endPoint x: 706, endPoint y: 327, distance: 12.5
click at [706, 327] on div "Prev Next Oct Nov Dec 2025 2026 2027 2028 2029 2030 2031 2032 2033 2034 2035" at bounding box center [797, 329] width 224 height 34
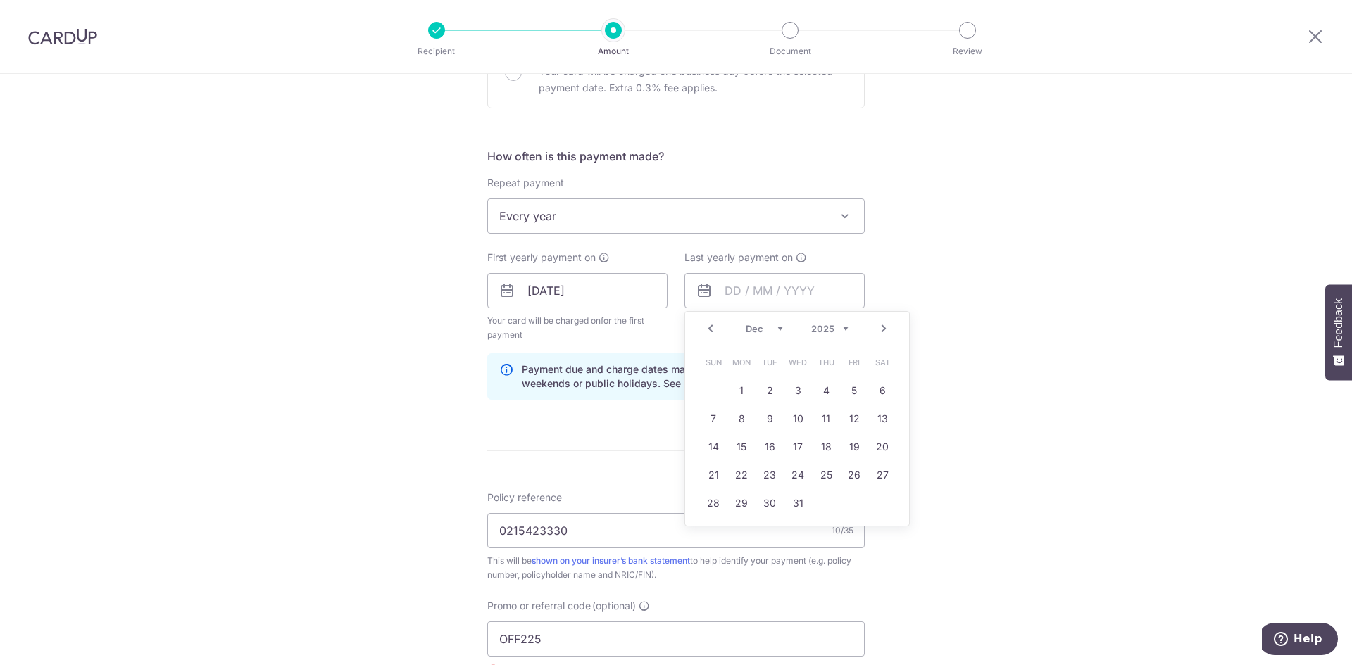
click at [706, 327] on link "Prev" at bounding box center [710, 328] width 17 height 17
click at [824, 332] on select "2025 2026 2027 2028 2029 2030 2031 2032 2033 2034 2035" at bounding box center [829, 328] width 37 height 11
drag, startPoint x: 809, startPoint y: 301, endPoint x: 832, endPoint y: 326, distance: 33.4
click at [832, 308] on div "Prev Next Jan Feb Mar Apr May Jun Jul Aug Sep Oct Nov Dec 2025 2026 2027 2028 2…" at bounding box center [774, 290] width 180 height 35
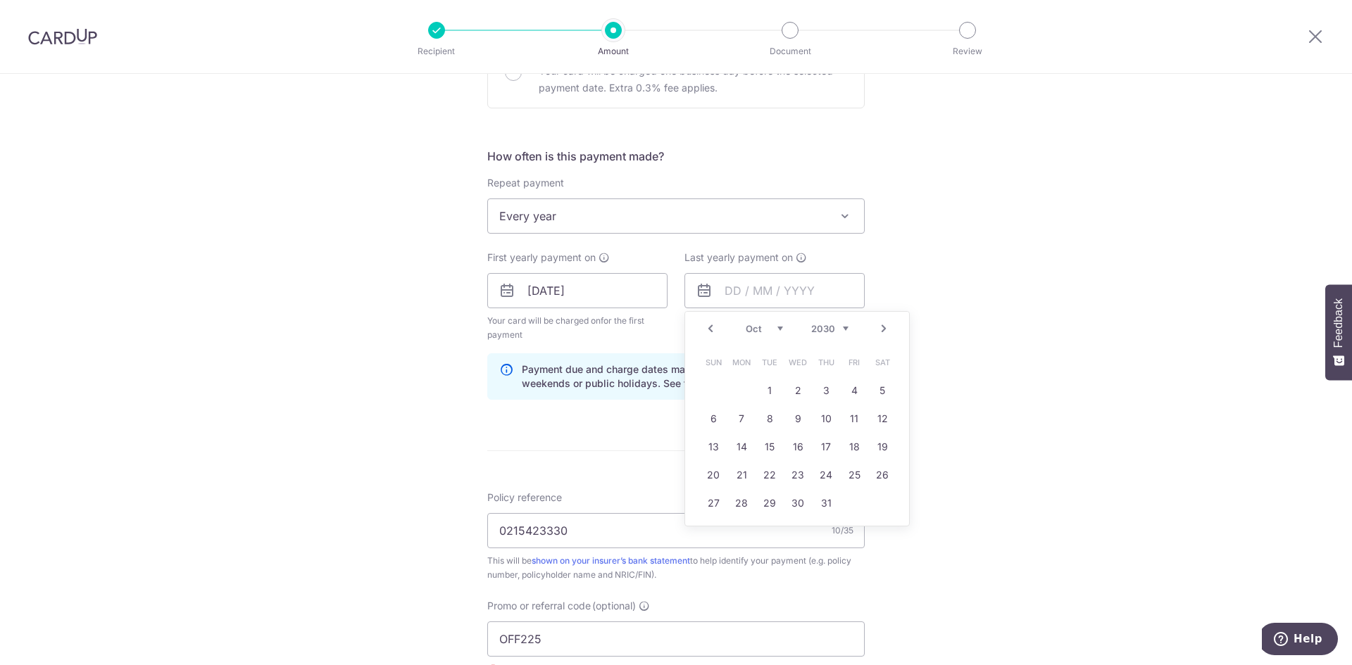
click at [832, 326] on select "2025 2026 2027 2028 2029 2030 2031 2032 2033 2034 2035" at bounding box center [829, 328] width 37 height 11
click at [820, 390] on link "1" at bounding box center [826, 391] width 23 height 23
click at [810, 300] on input "01/10/2026" at bounding box center [774, 290] width 180 height 35
click at [875, 415] on link "10" at bounding box center [882, 419] width 23 height 23
type input "[DATE]"
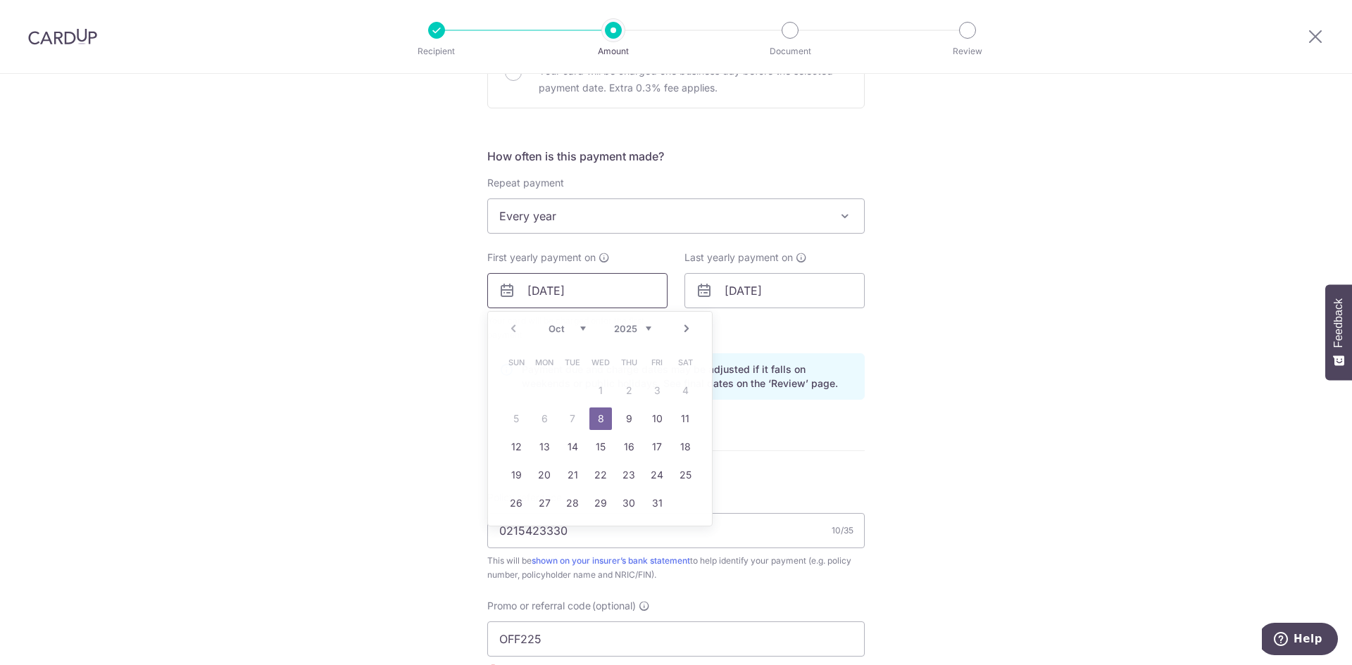
click at [634, 297] on input "08/10/2025" at bounding box center [577, 290] width 180 height 35
click at [658, 417] on link "10" at bounding box center [657, 419] width 23 height 23
type input "[DATE]"
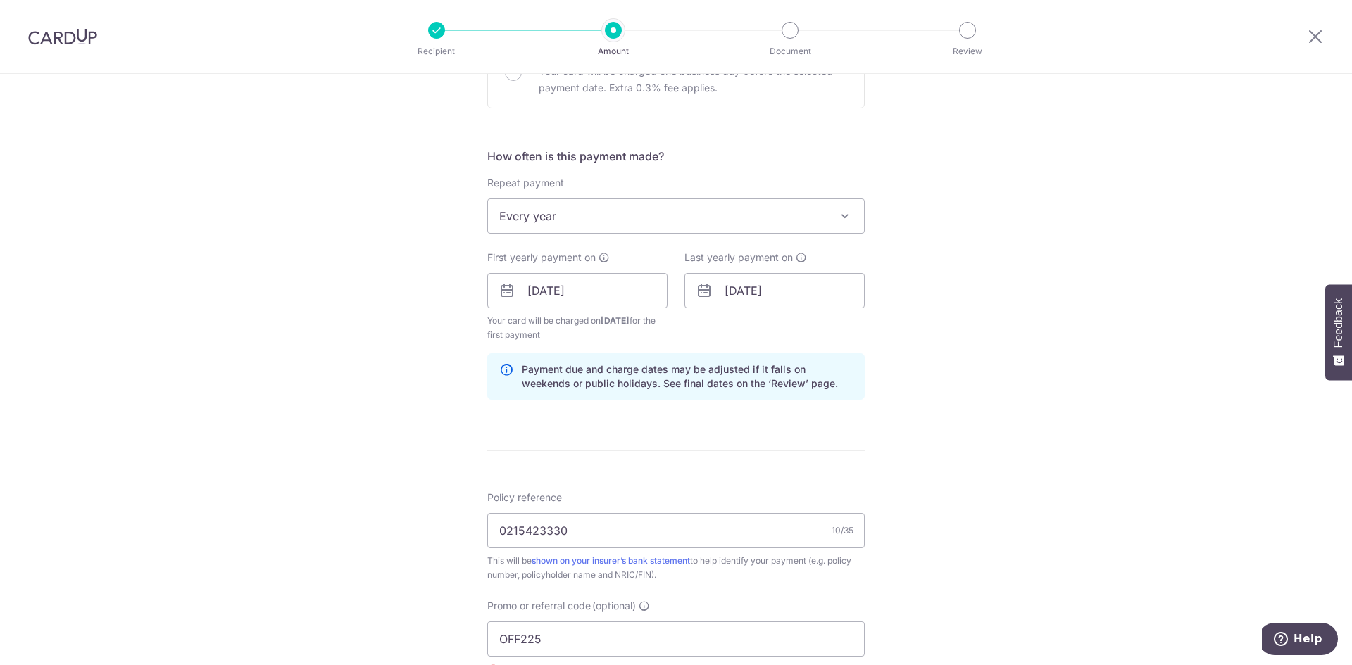
click at [714, 431] on form "Enter payment amount SGD 2,400.00 2400.00 Select Card **** 6883 Add credit card…" at bounding box center [675, 331] width 377 height 1270
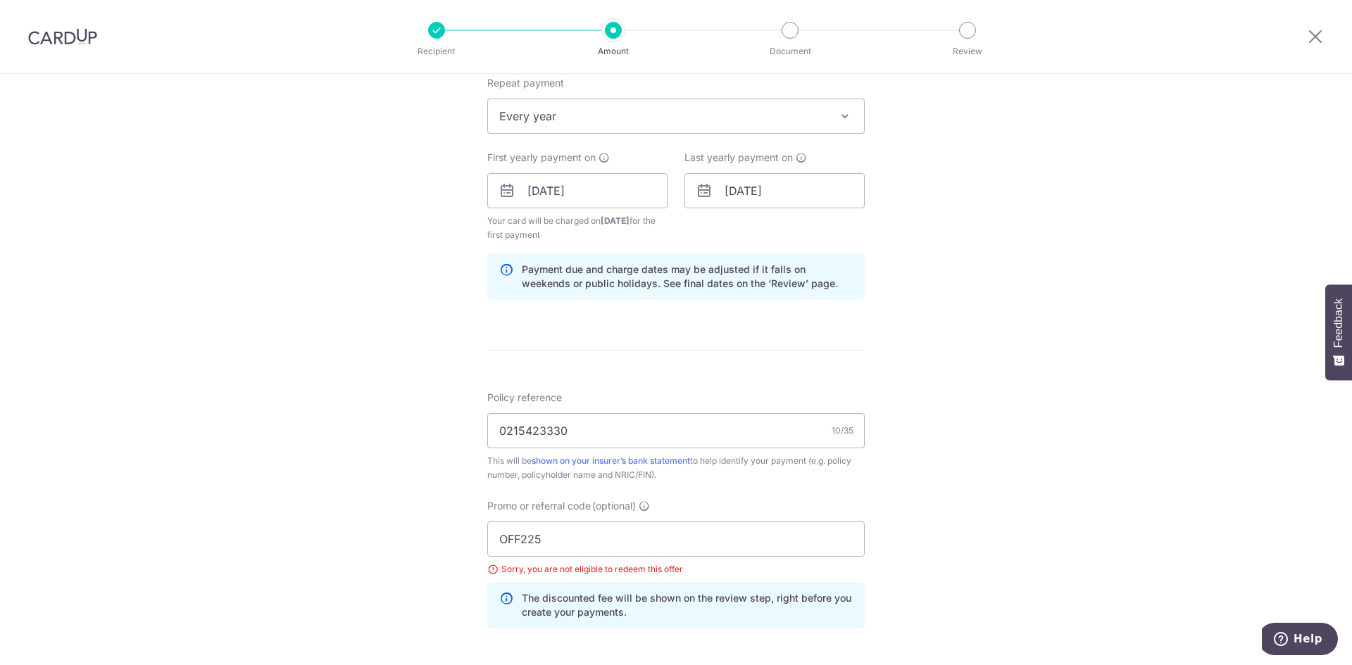
scroll to position [570, 0]
click at [671, 535] on input "OFF225" at bounding box center [675, 540] width 377 height 35
type input "O"
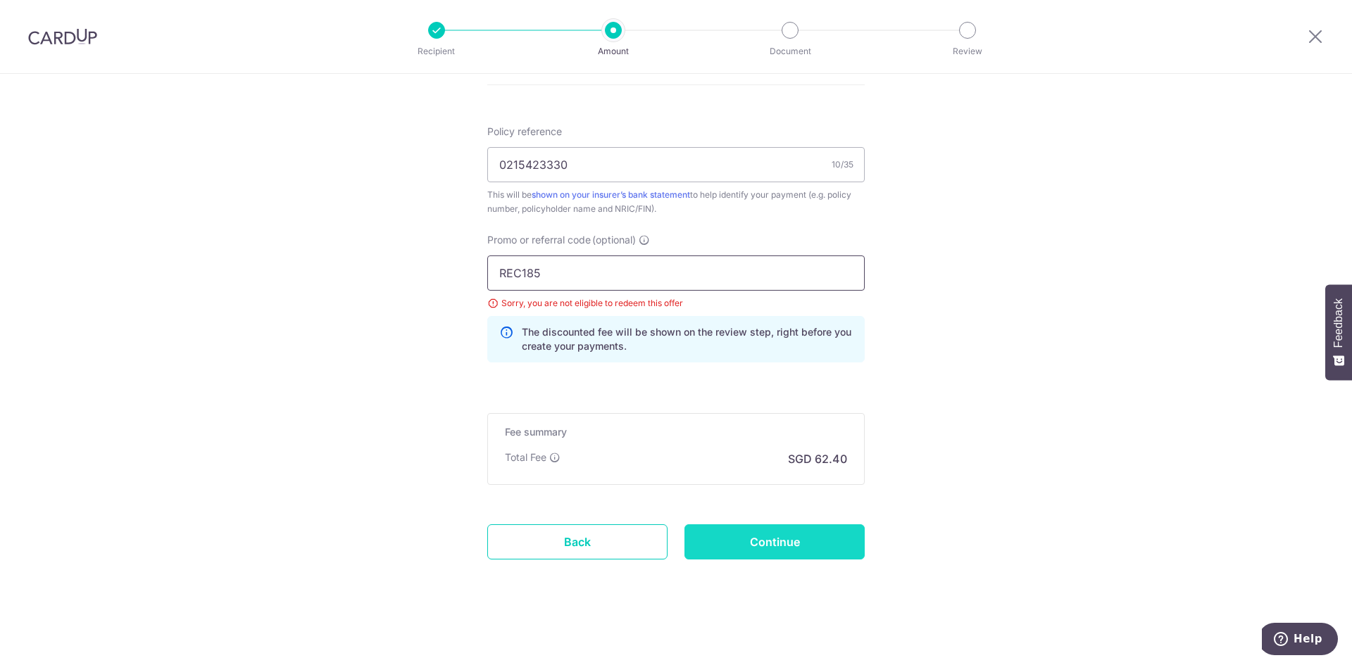
type input "REC185"
click at [747, 553] on input "Continue" at bounding box center [774, 542] width 180 height 35
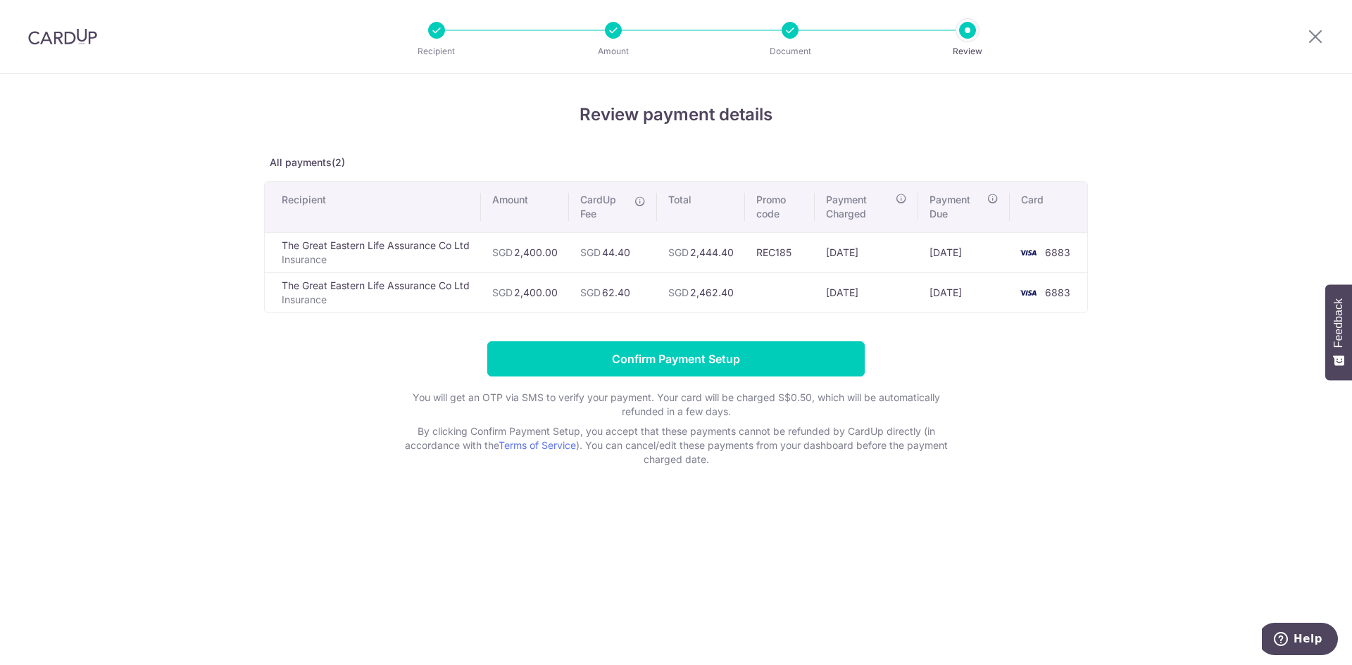
click at [383, 294] on p "Insurance" at bounding box center [376, 300] width 188 height 14
click at [777, 252] on td "REC185" at bounding box center [780, 252] width 70 height 40
copy td "REC185"
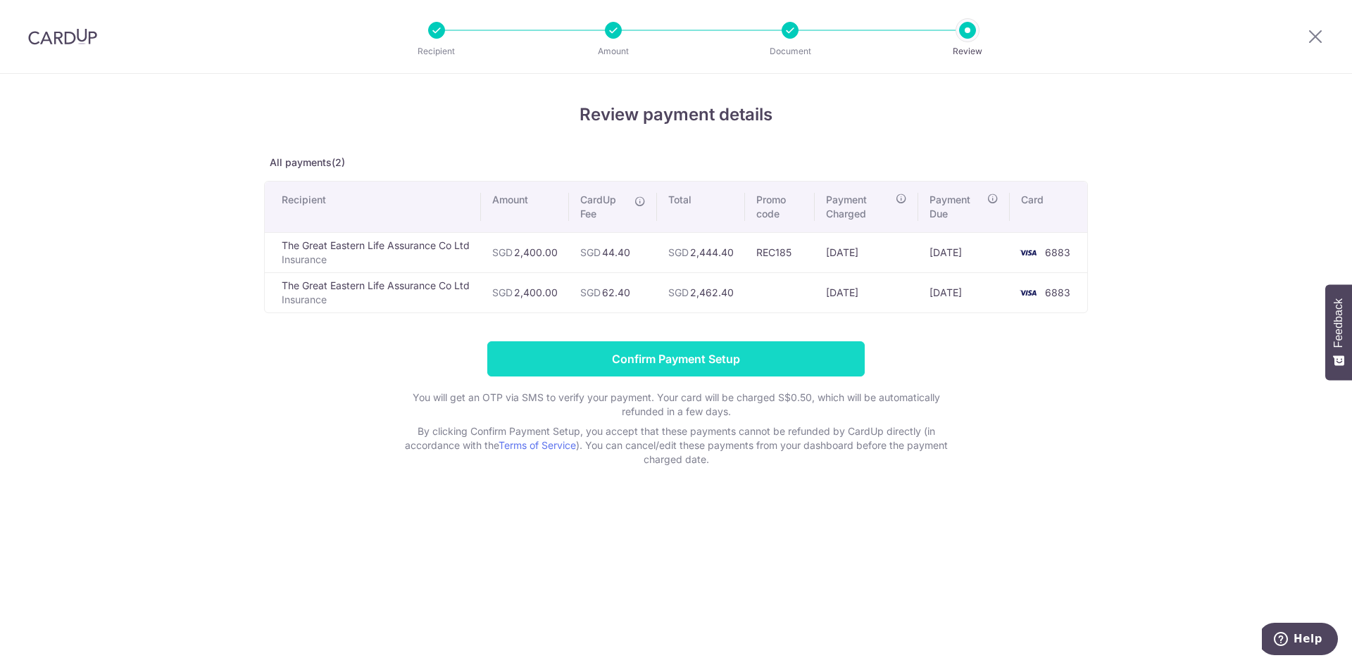
click at [742, 358] on input "Confirm Payment Setup" at bounding box center [675, 359] width 377 height 35
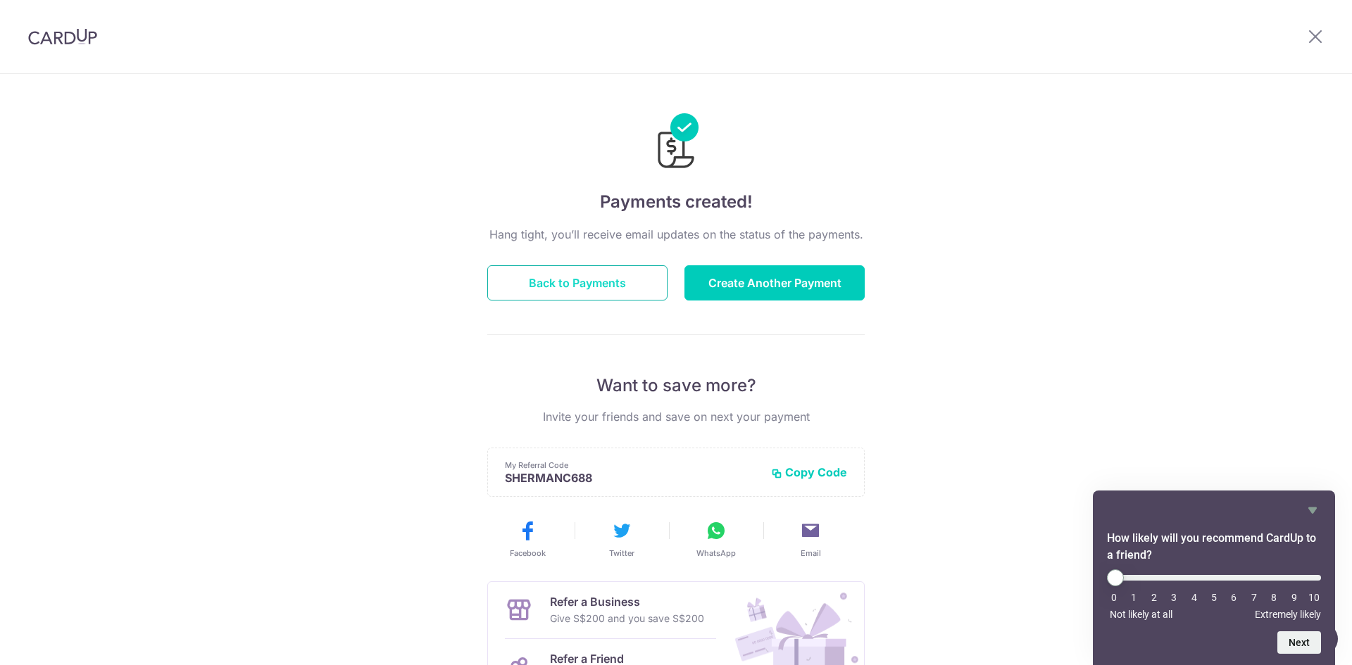
click at [627, 286] on button "Back to Payments" at bounding box center [577, 282] width 180 height 35
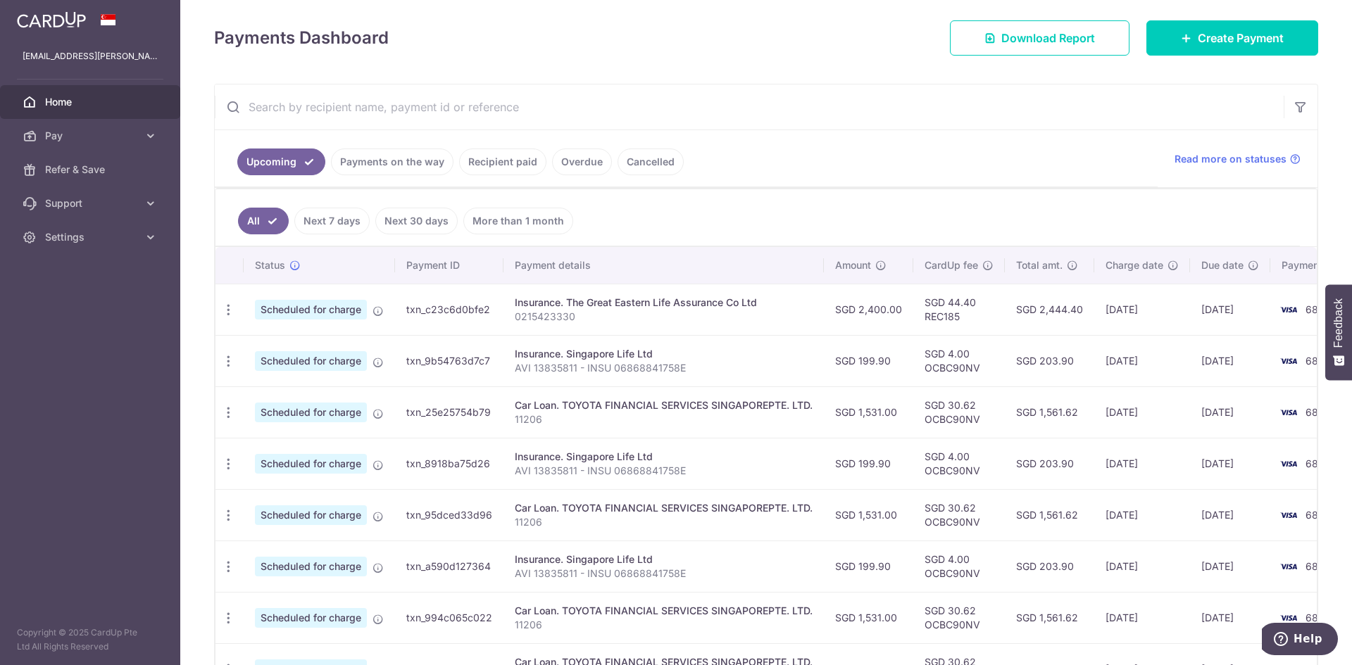
scroll to position [189, 0]
click at [519, 215] on link "More than 1 month" at bounding box center [518, 220] width 110 height 27
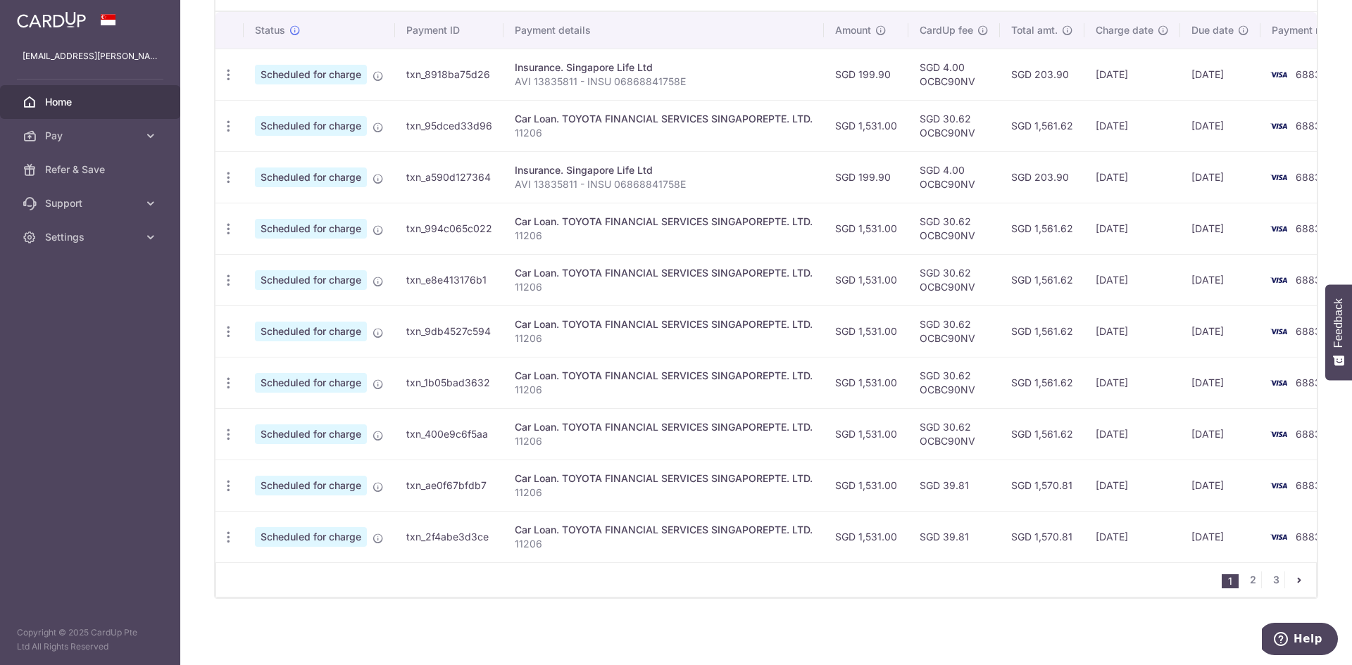
scroll to position [431, 0]
click at [1267, 586] on link "3" at bounding box center [1275, 580] width 17 height 17
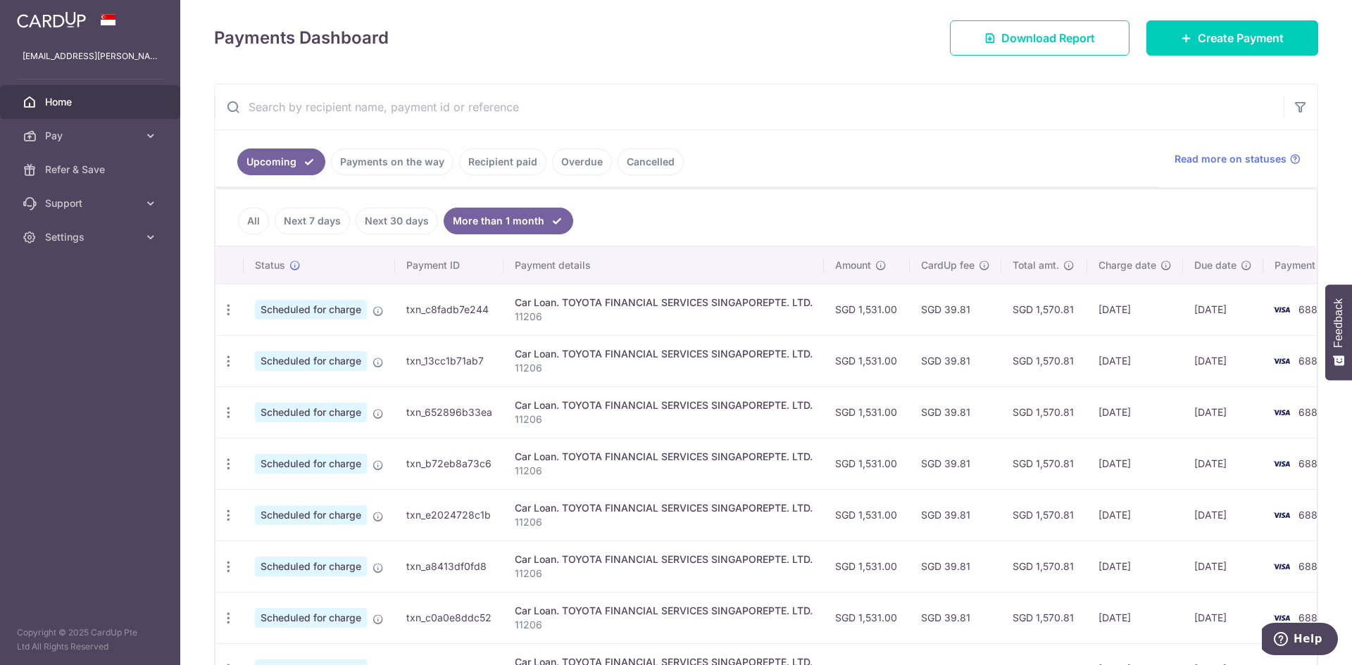
scroll to position [328, 0]
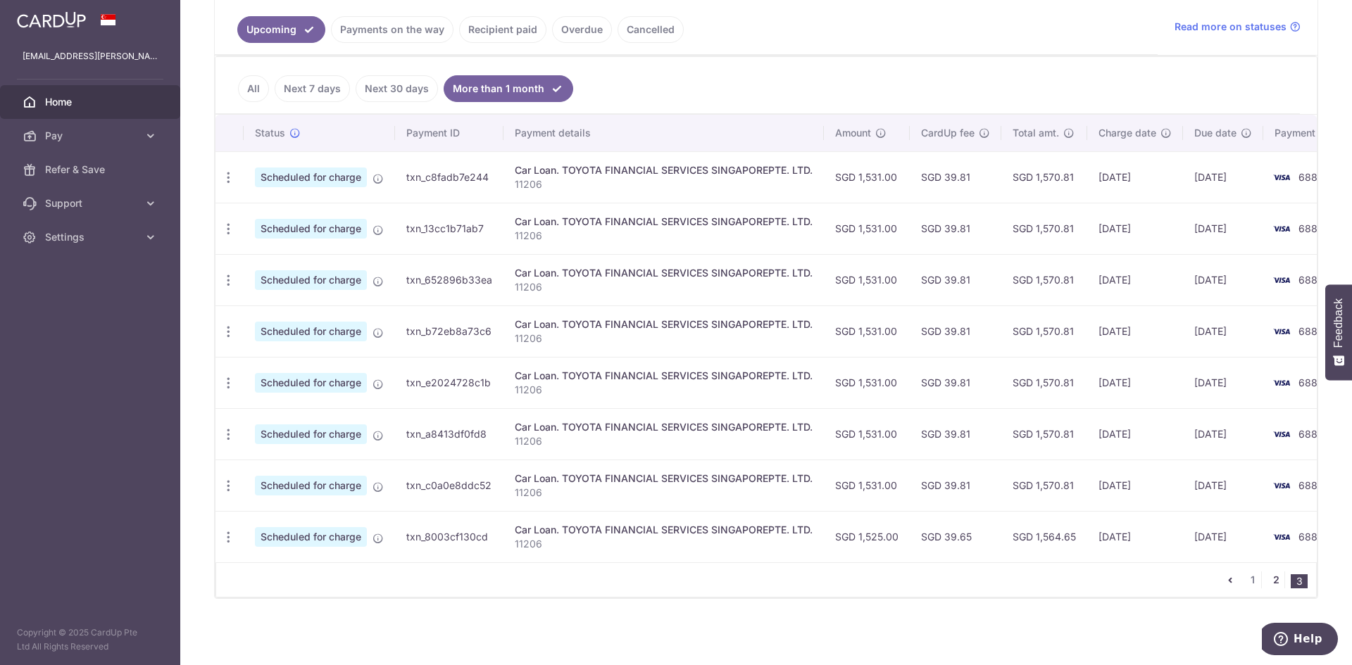
click at [1270, 578] on link "2" at bounding box center [1275, 580] width 17 height 17
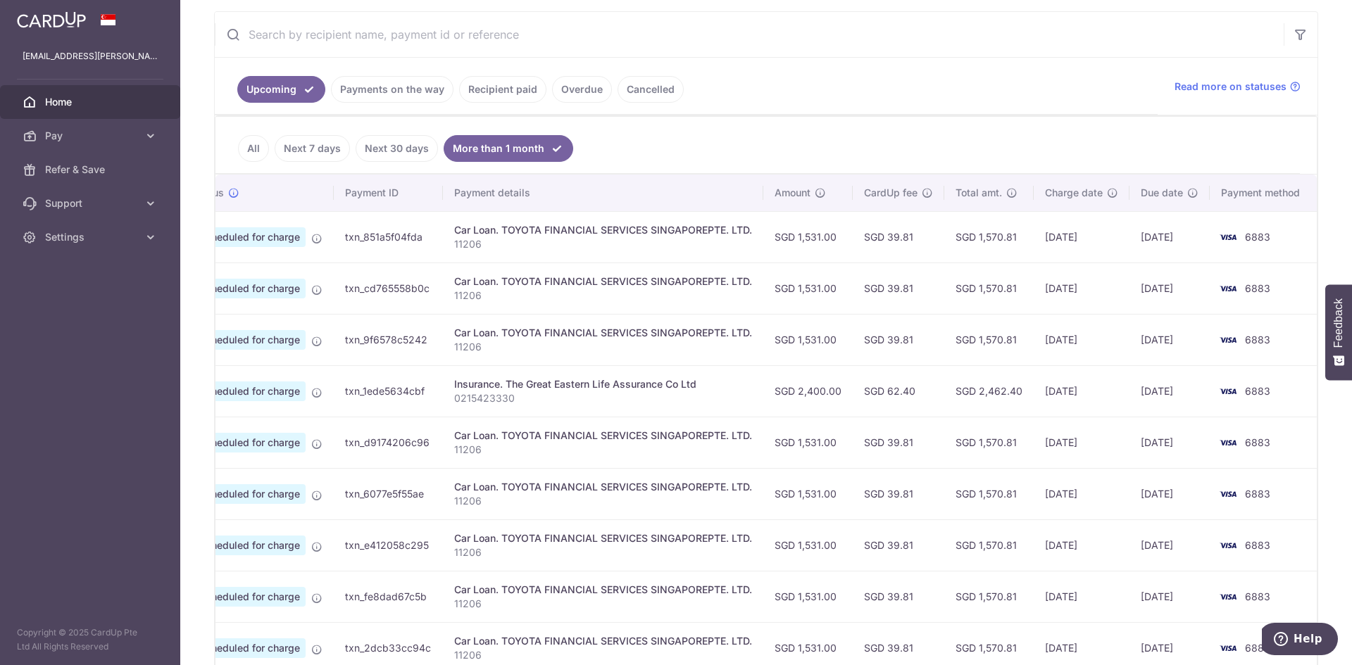
scroll to position [0, 0]
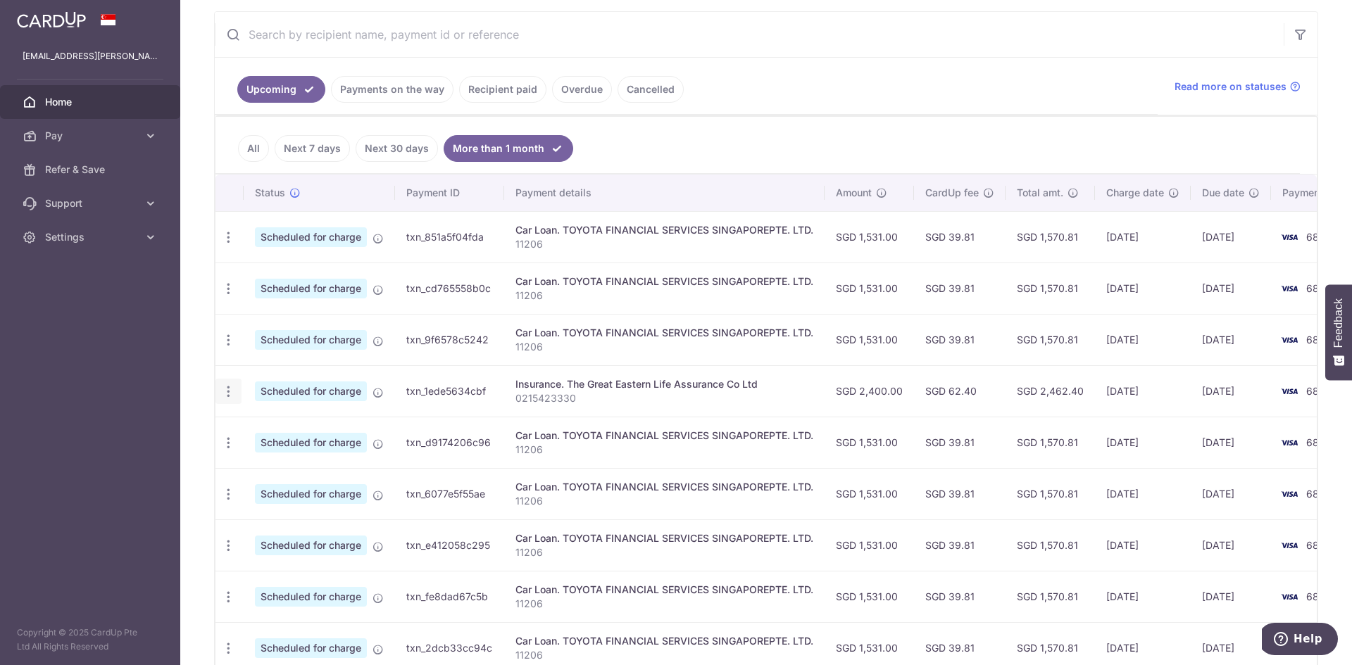
click at [234, 391] on icon "button" at bounding box center [228, 391] width 15 height 15
click at [258, 430] on span "Update payment" at bounding box center [304, 430] width 96 height 17
radio input "true"
type input "2,400.00"
type input "[DATE]"
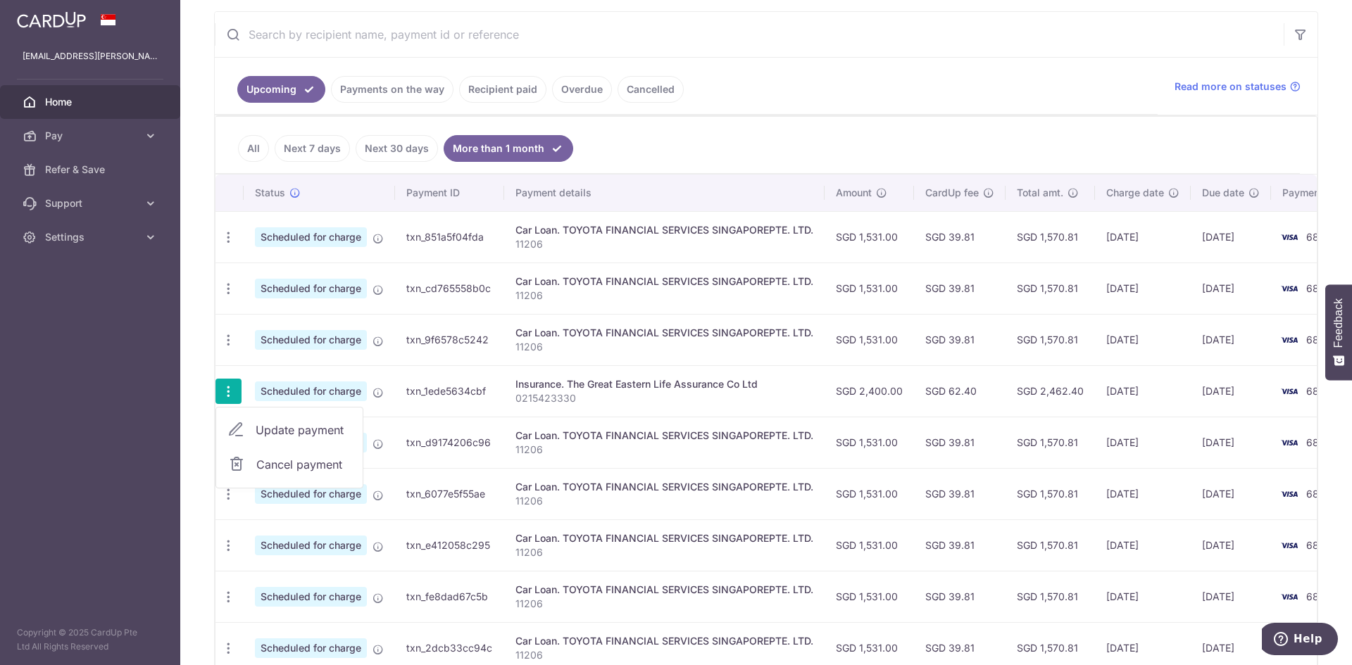
type input "0215423330"
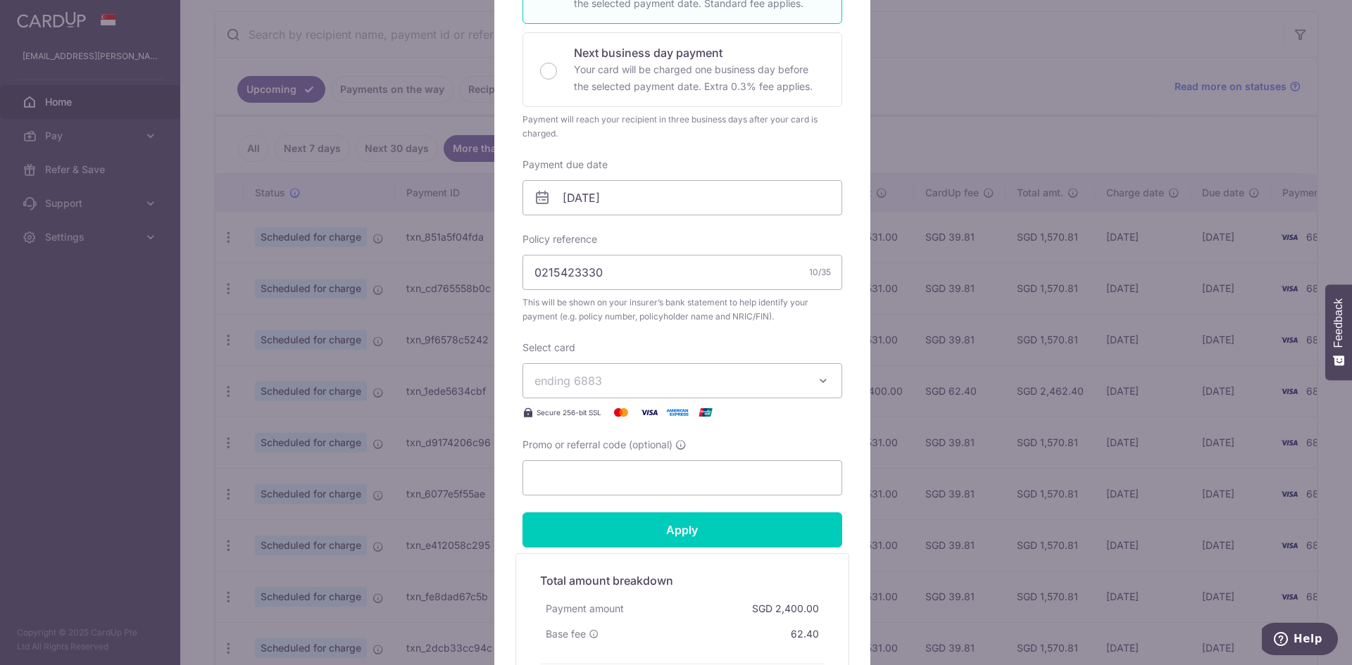
scroll to position [301, 0]
click at [609, 469] on input "Promo or referral code (optional)" at bounding box center [682, 477] width 320 height 35
paste input "REC185"
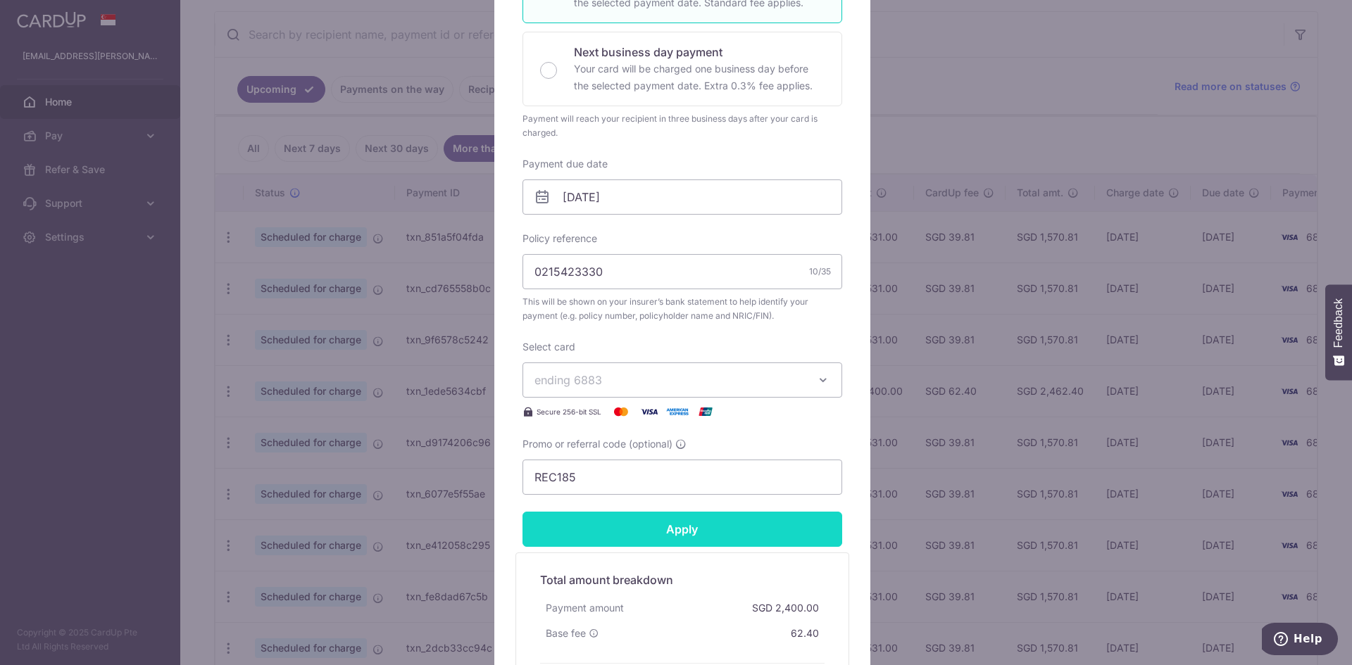
click at [627, 522] on input "Apply" at bounding box center [682, 529] width 320 height 35
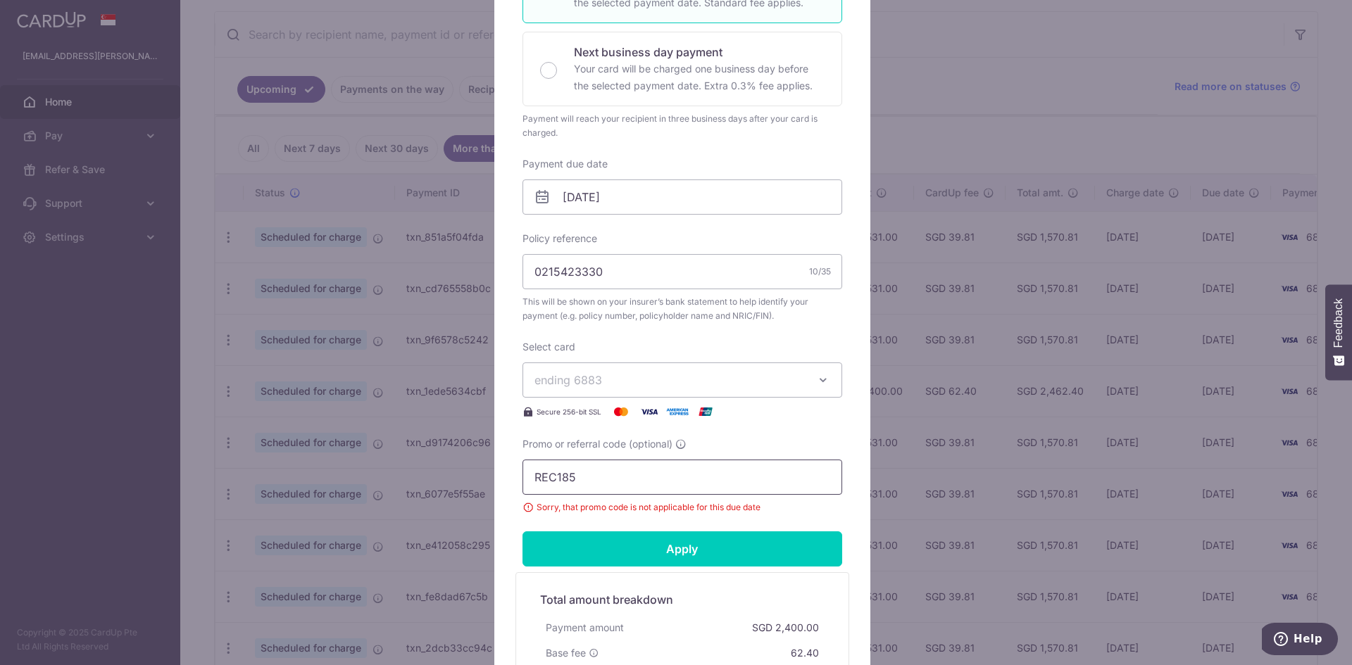
click at [620, 491] on input "REC185" at bounding box center [682, 477] width 320 height 35
paste input "OCBC90N15"
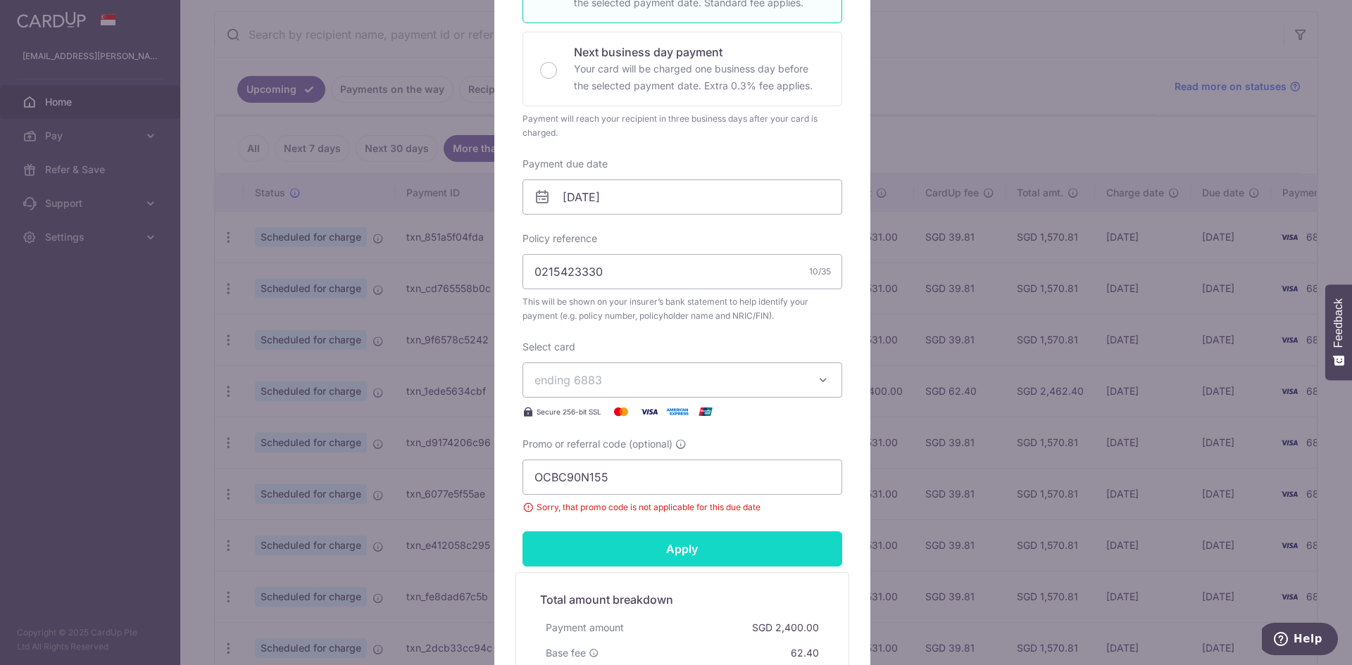
click at [656, 549] on input "Apply" at bounding box center [682, 549] width 320 height 35
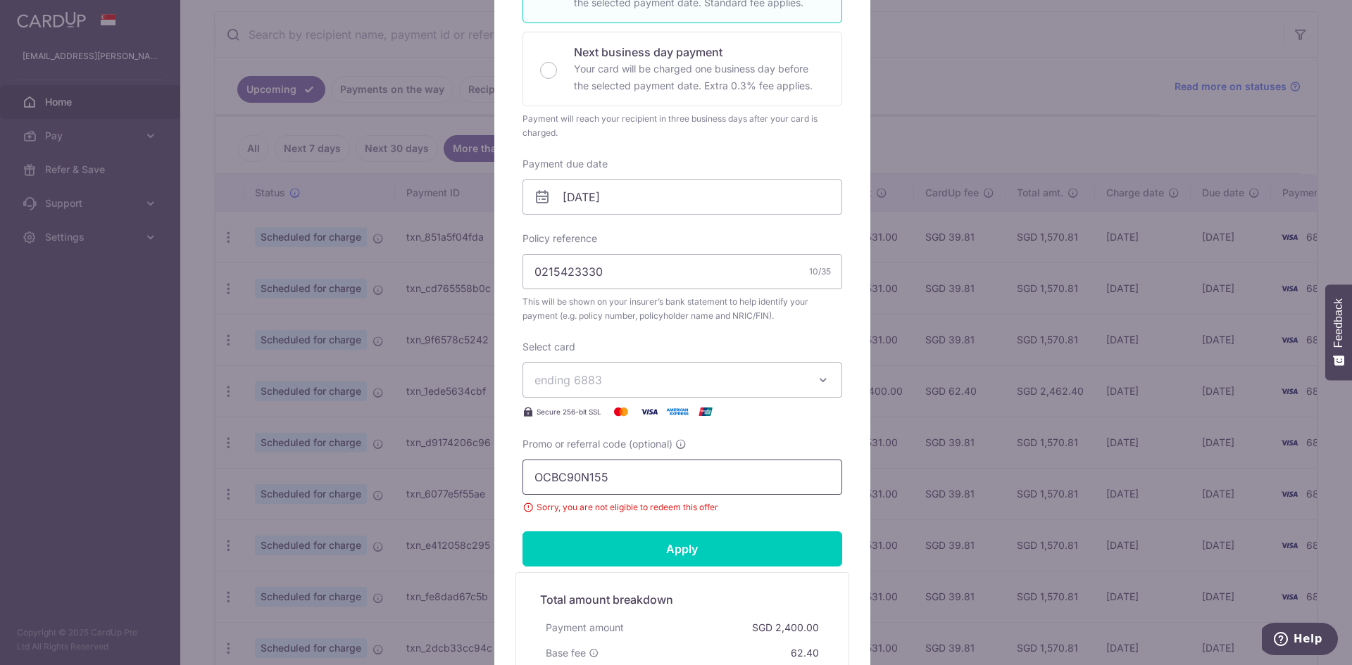
click at [641, 472] on input "OCBC90N155" at bounding box center [682, 477] width 320 height 35
paste input "V"
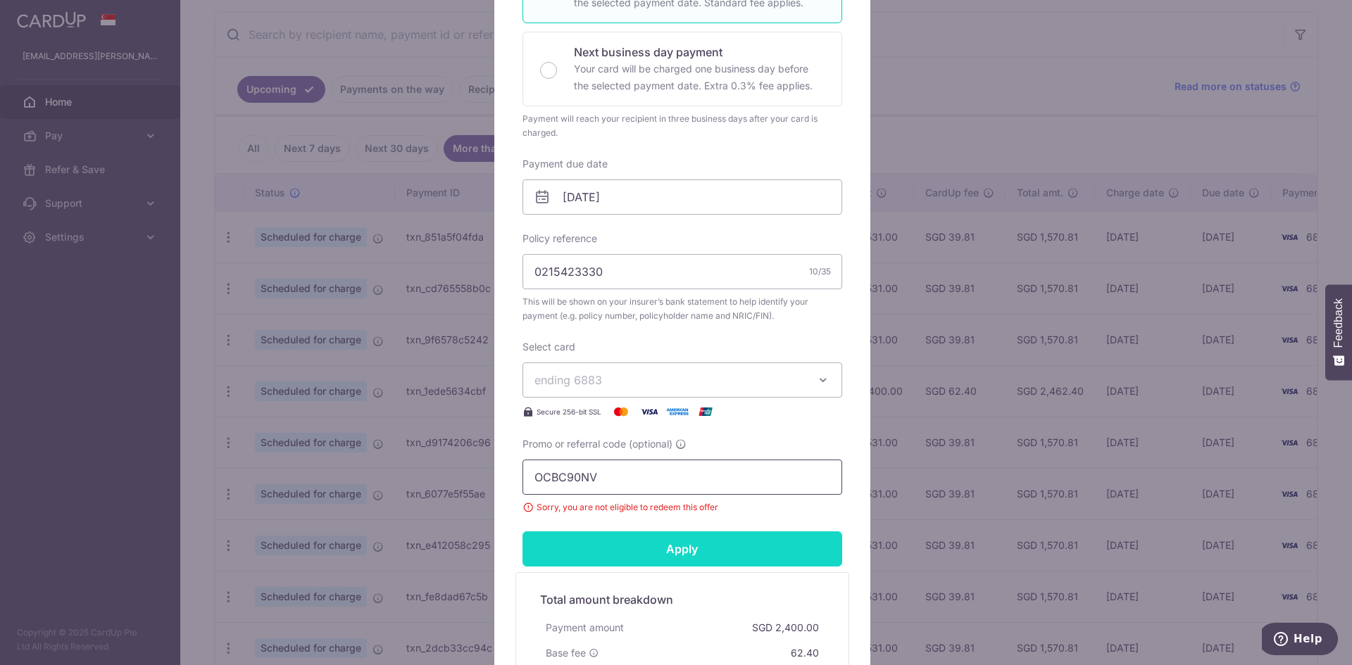
type input "OCBC90NV"
click at [664, 549] on input "Apply" at bounding box center [682, 549] width 320 height 35
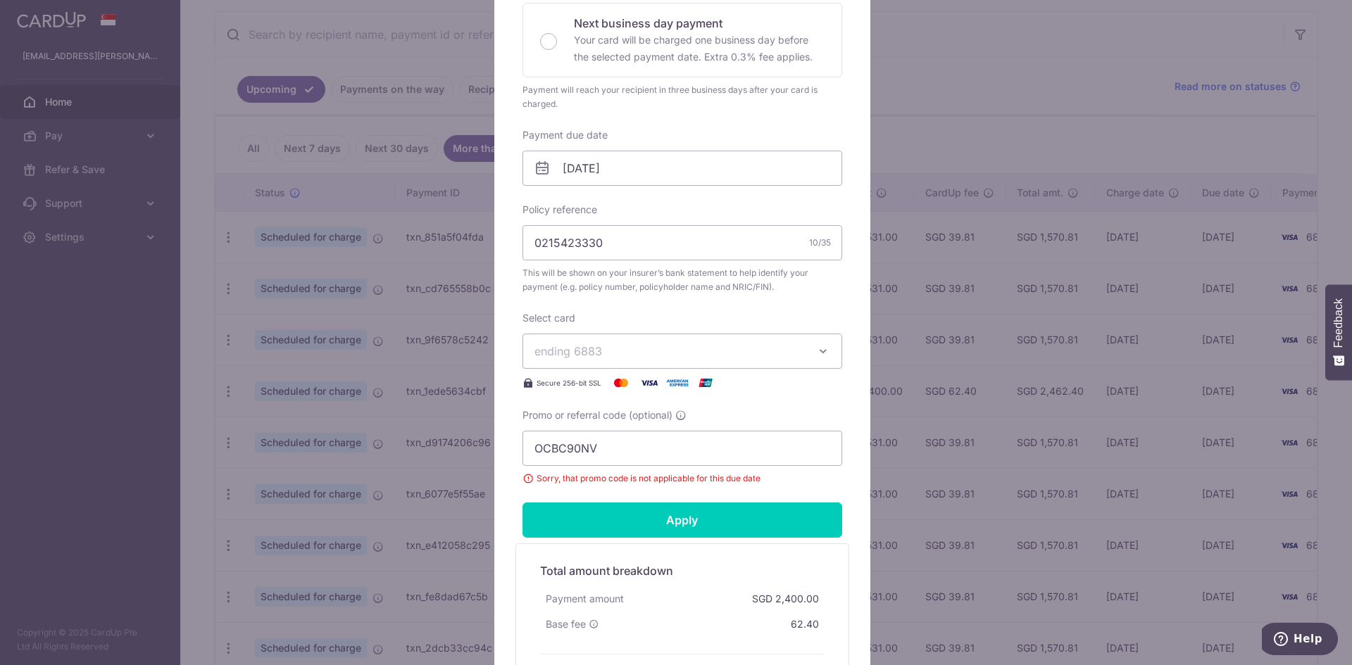
scroll to position [331, 0]
